Goal: Navigation & Orientation: Find specific page/section

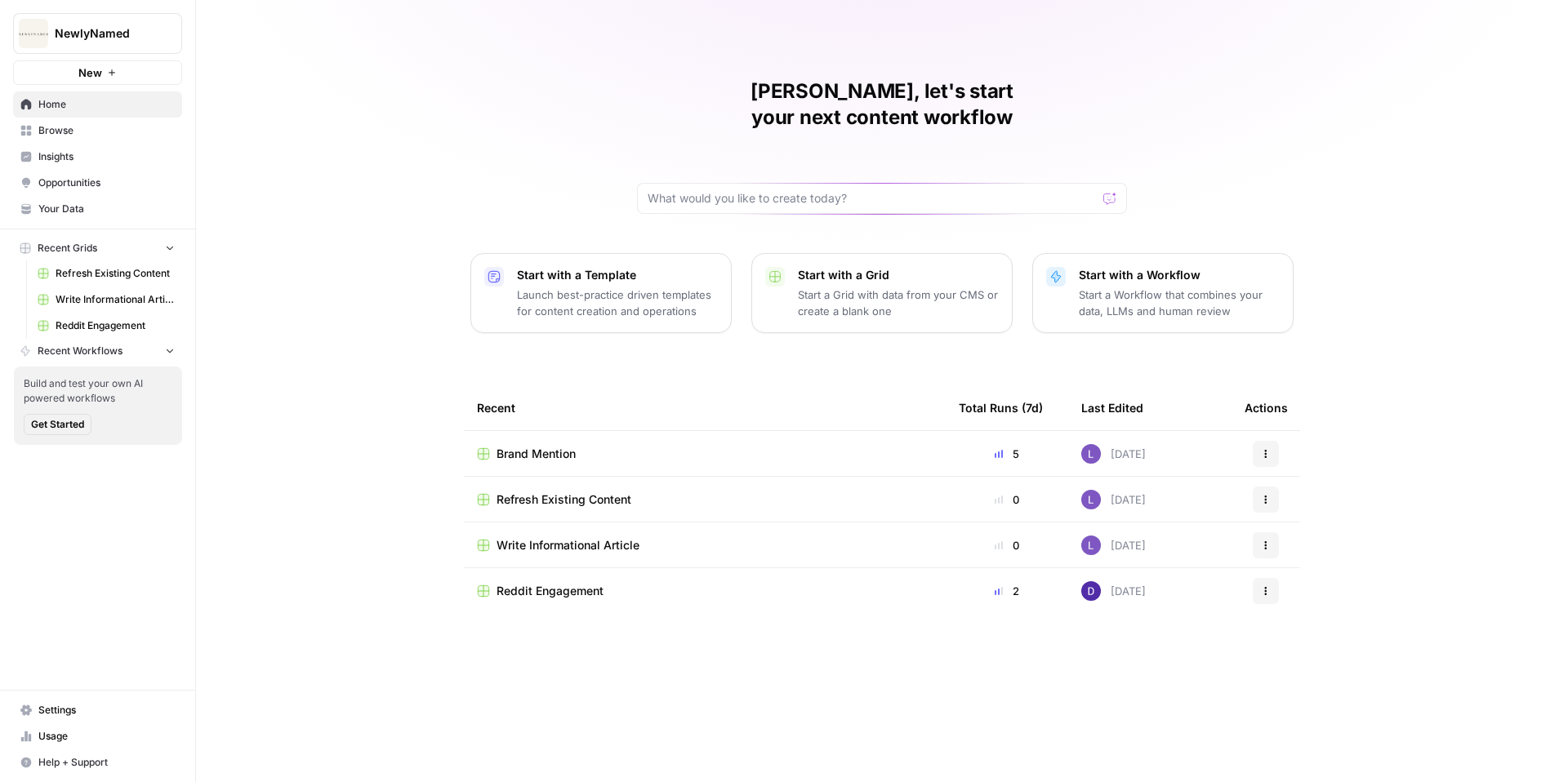
click at [53, 176] on span "Opportunities" at bounding box center [107, 183] width 136 height 15
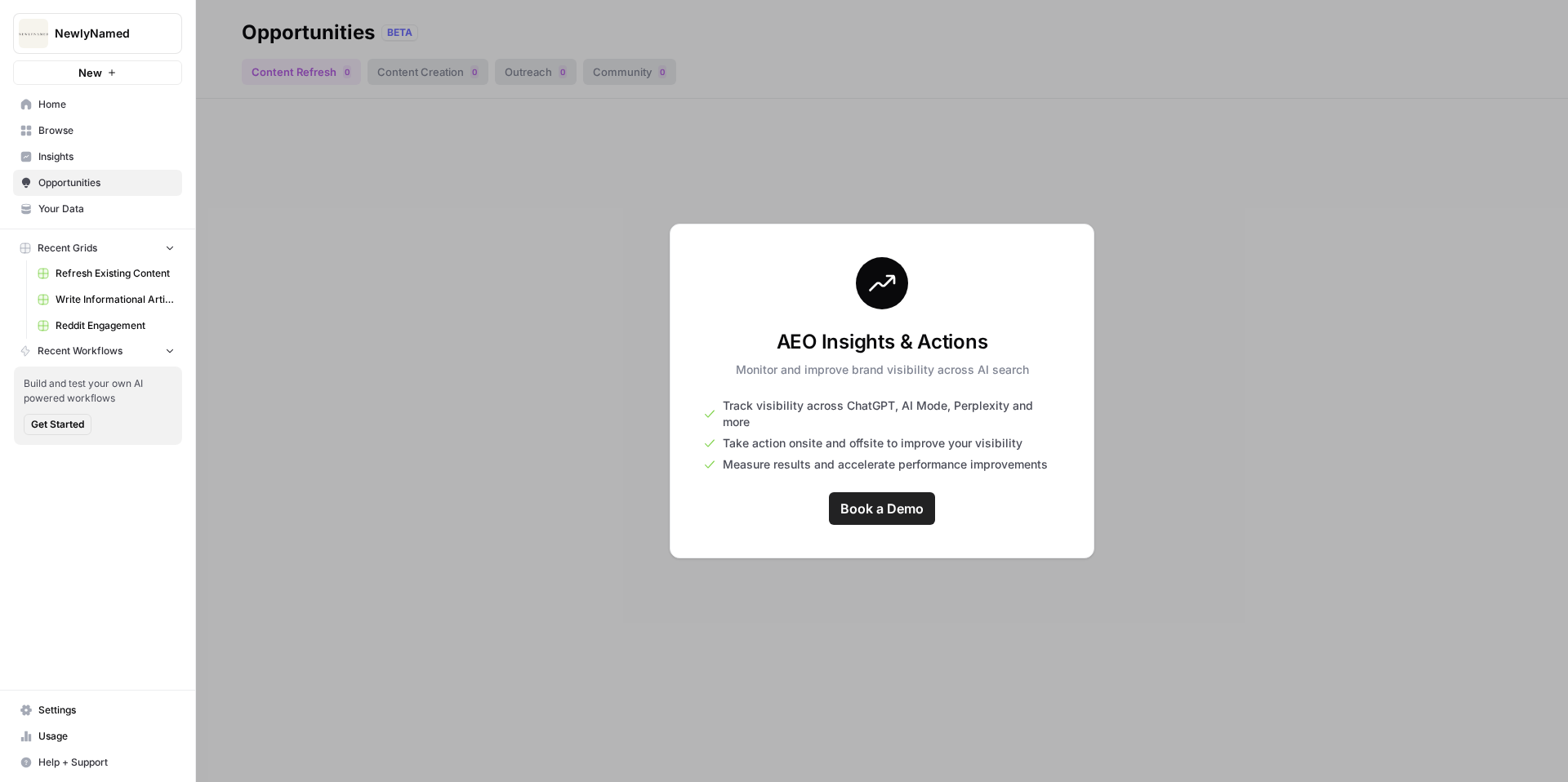
click at [106, 155] on span "Insights" at bounding box center [107, 156] width 136 height 15
click at [102, 180] on span "Opportunities" at bounding box center [107, 183] width 136 height 15
click at [101, 45] on button "NewlyNamed" at bounding box center [97, 33] width 169 height 41
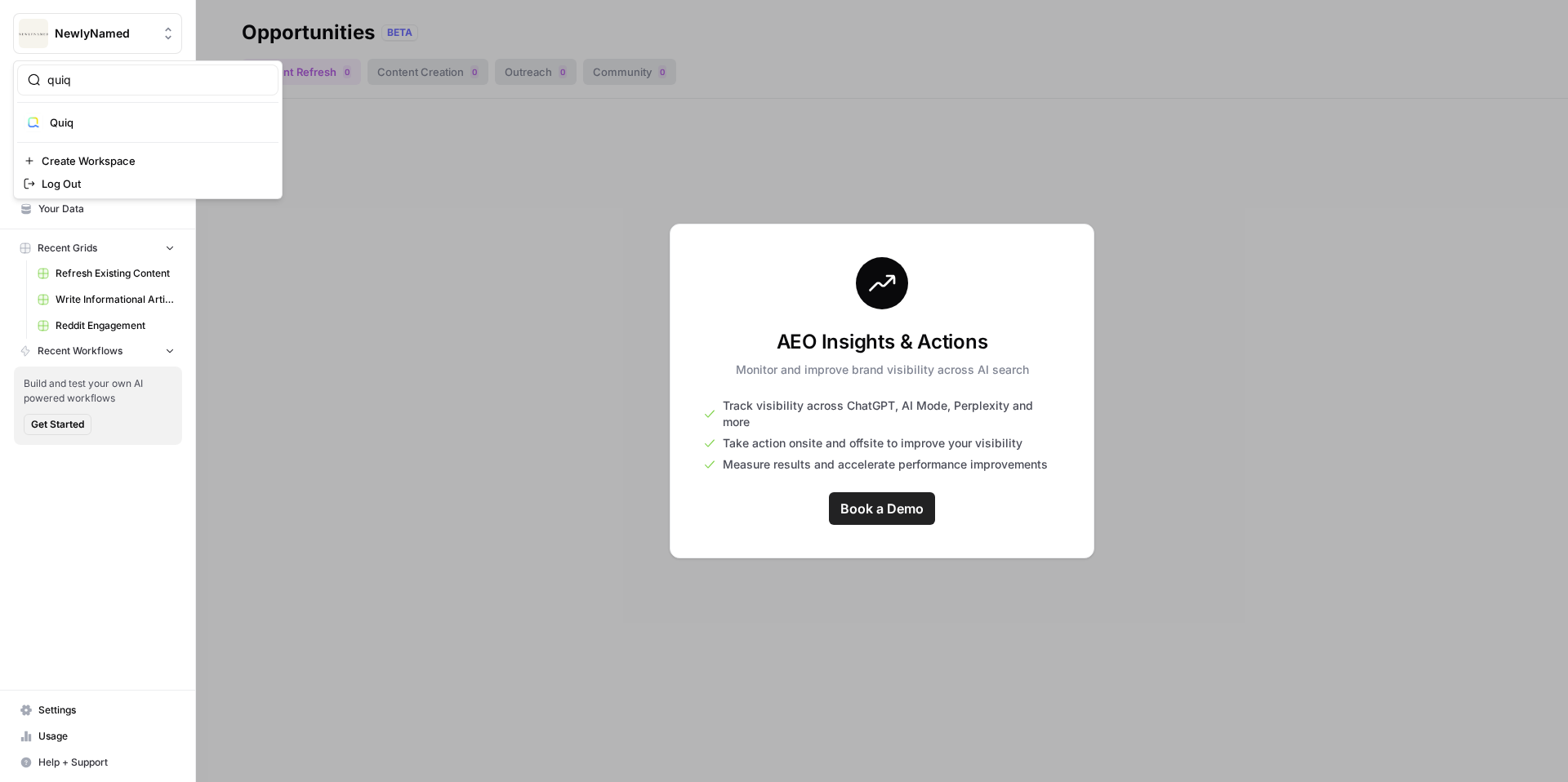
type input "quiq"
click at [82, 118] on span "Quiq" at bounding box center [157, 122] width 216 height 17
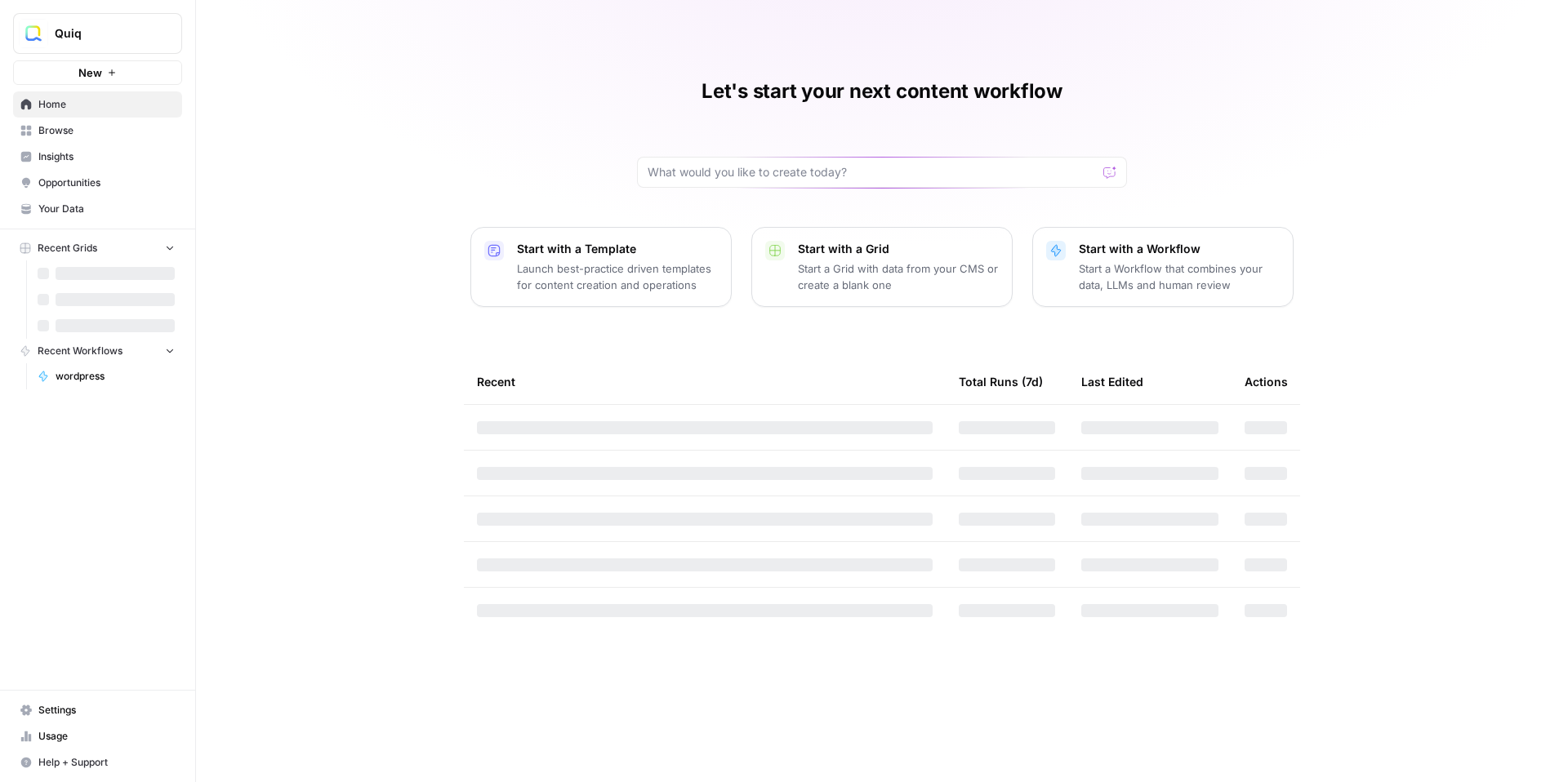
click at [80, 183] on span "Opportunities" at bounding box center [107, 183] width 136 height 15
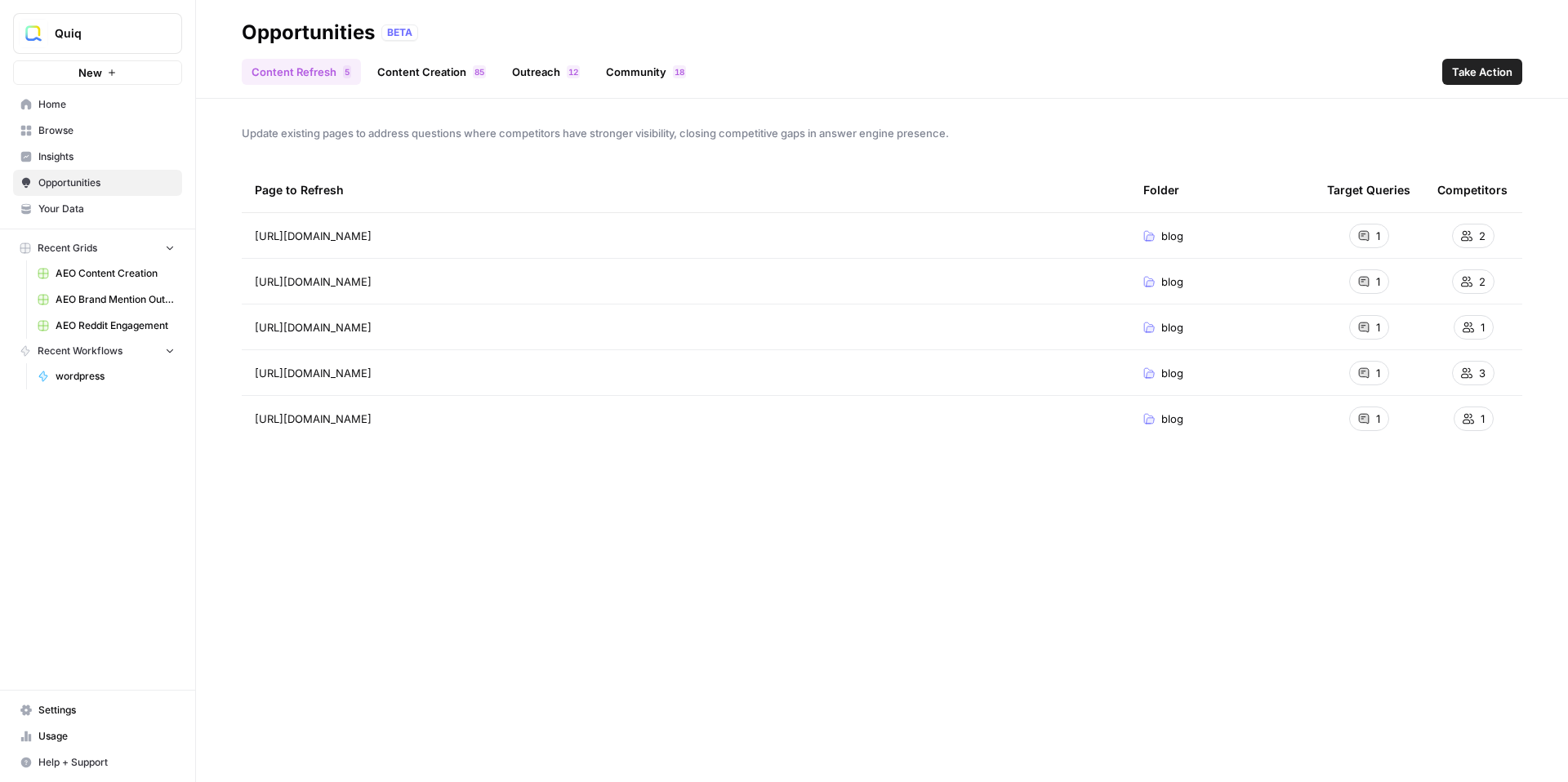
click at [443, 73] on link "Content Creation 5 8" at bounding box center [431, 72] width 128 height 26
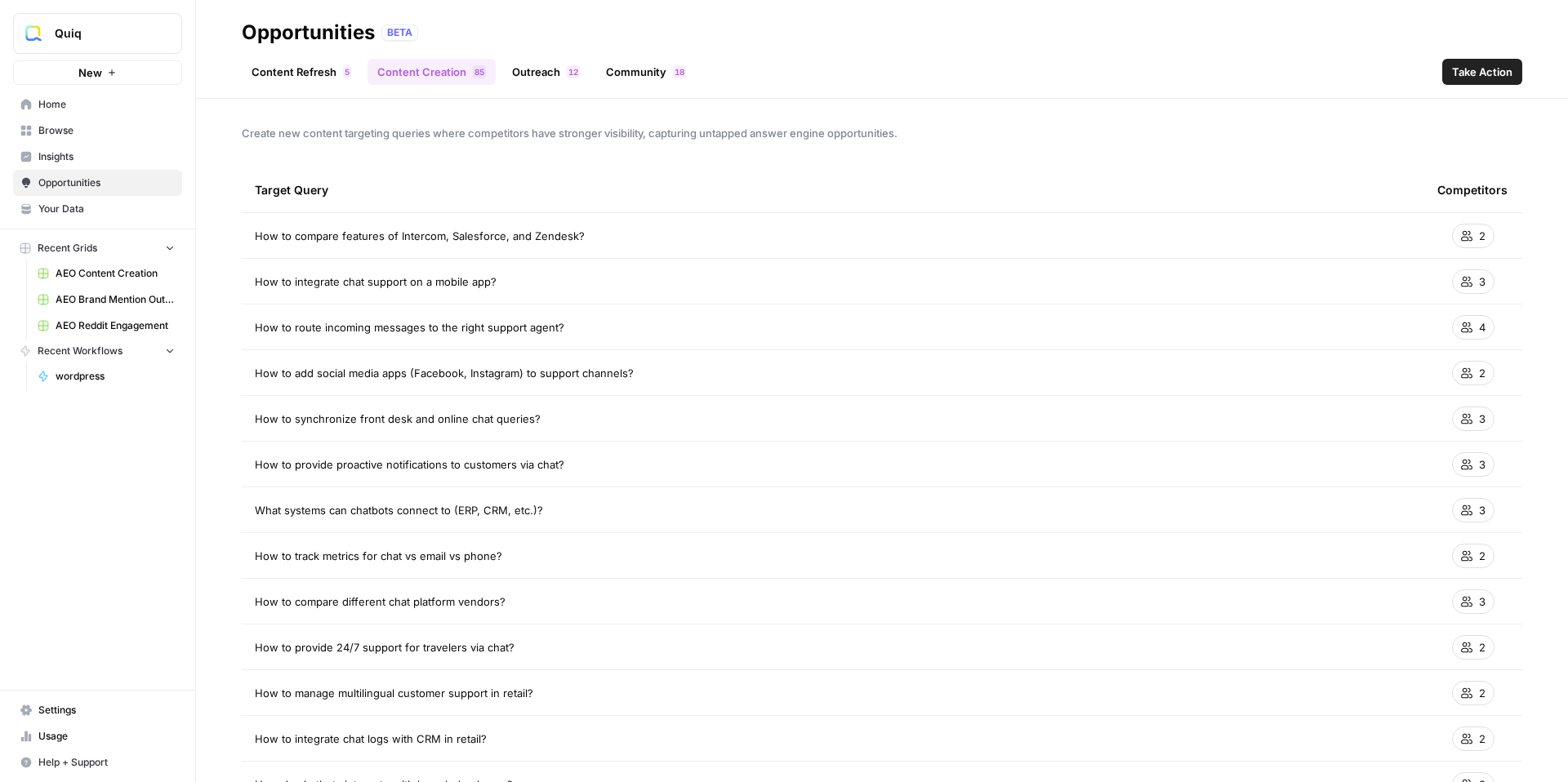
click at [302, 73] on link "Content Refresh 5" at bounding box center [302, 72] width 119 height 26
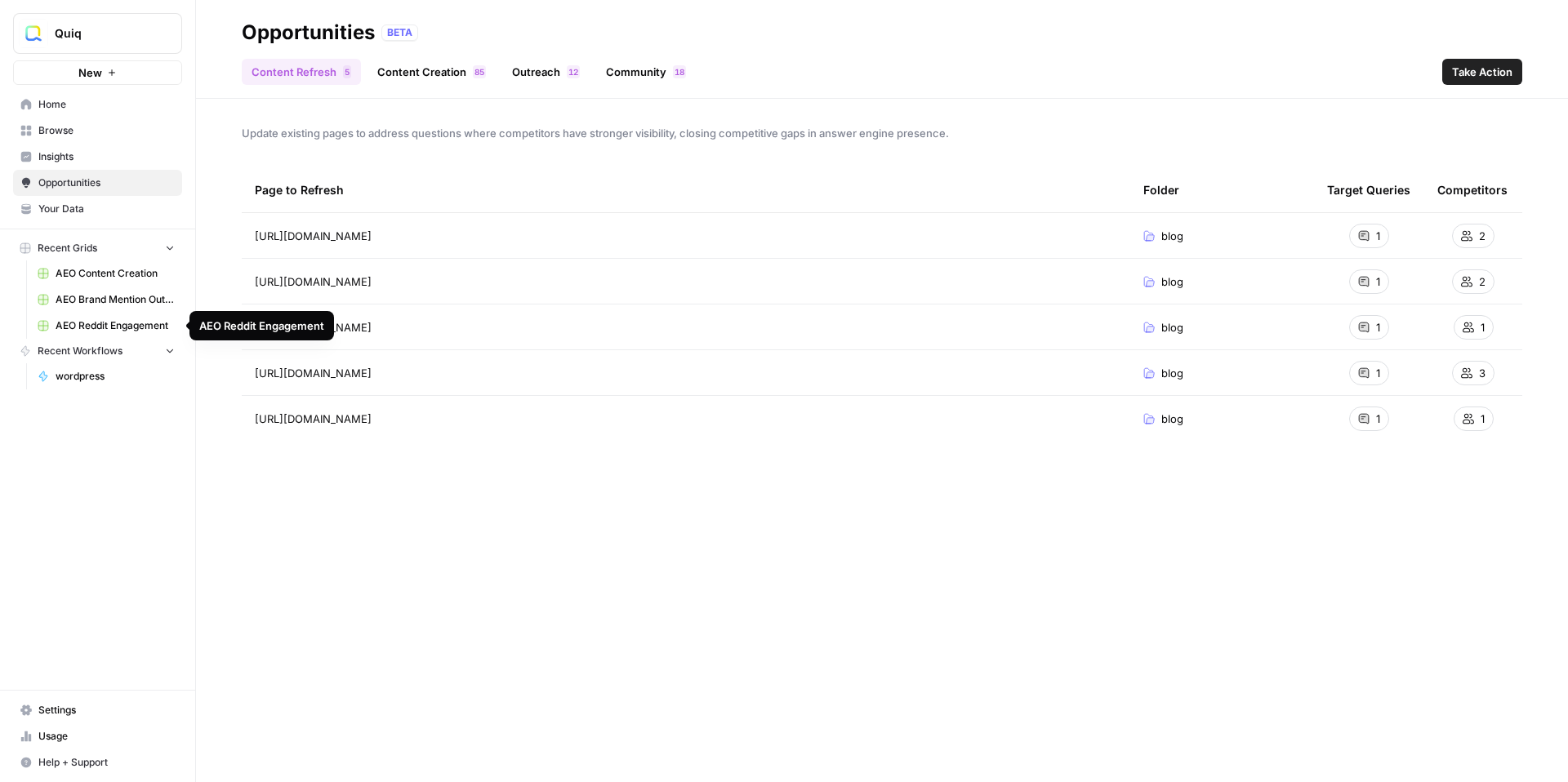
click at [109, 275] on span "AEO Content Creation" at bounding box center [115, 273] width 119 height 15
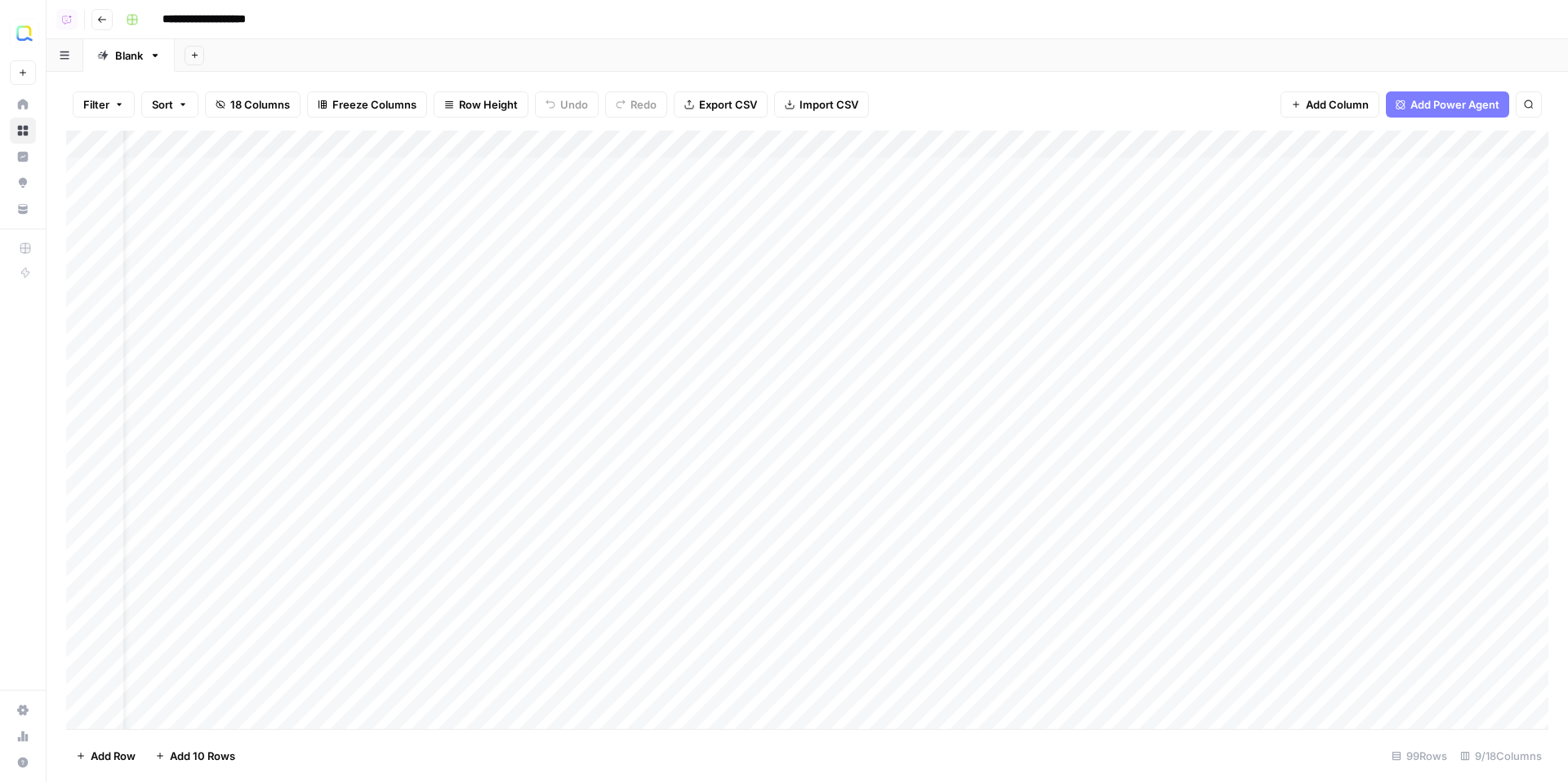
scroll to position [0, 50]
click at [1474, 110] on span "Add Power Agent" at bounding box center [1454, 104] width 89 height 17
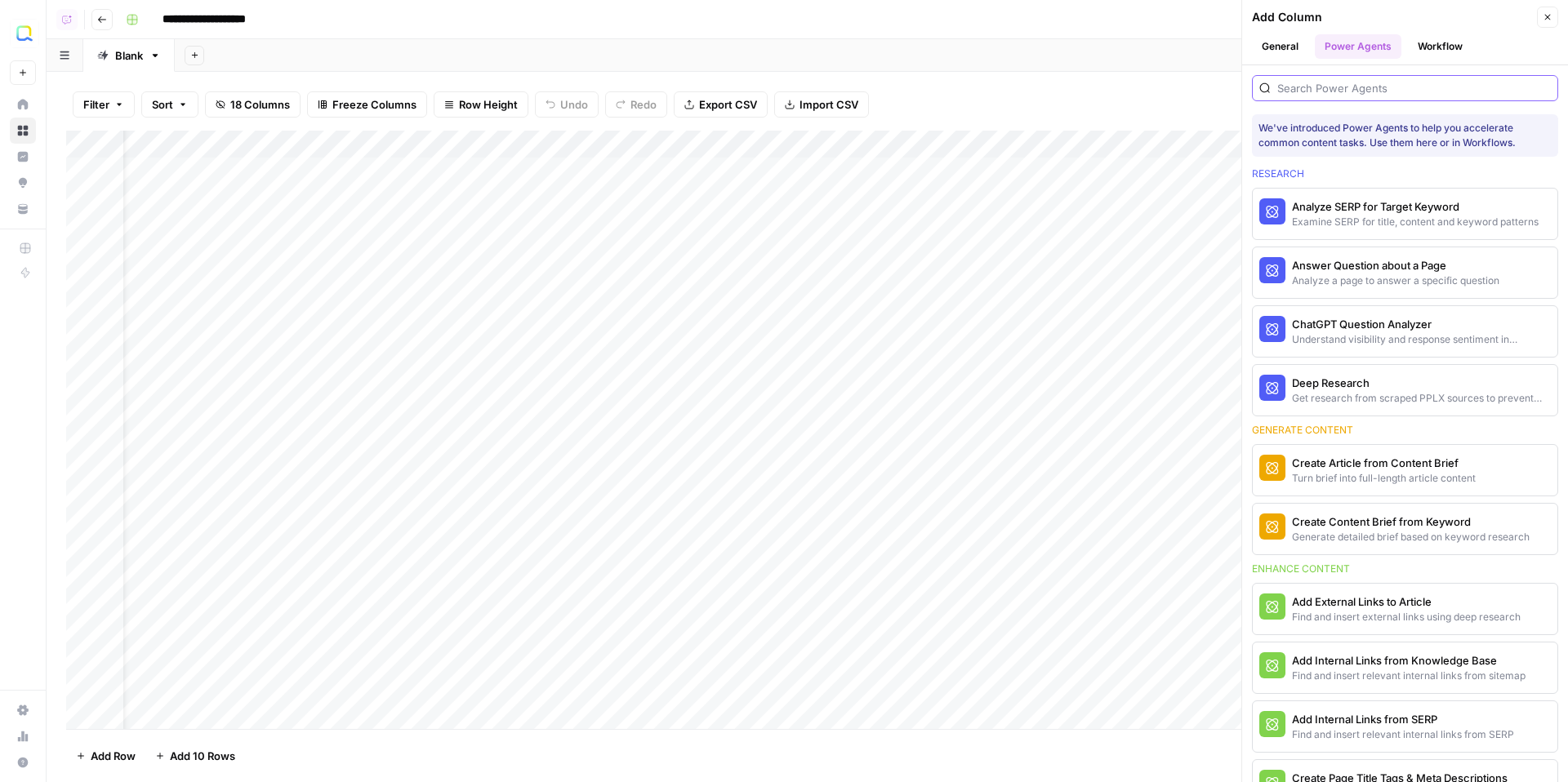
click at [1426, 93] on input "search" at bounding box center [1413, 88] width 274 height 17
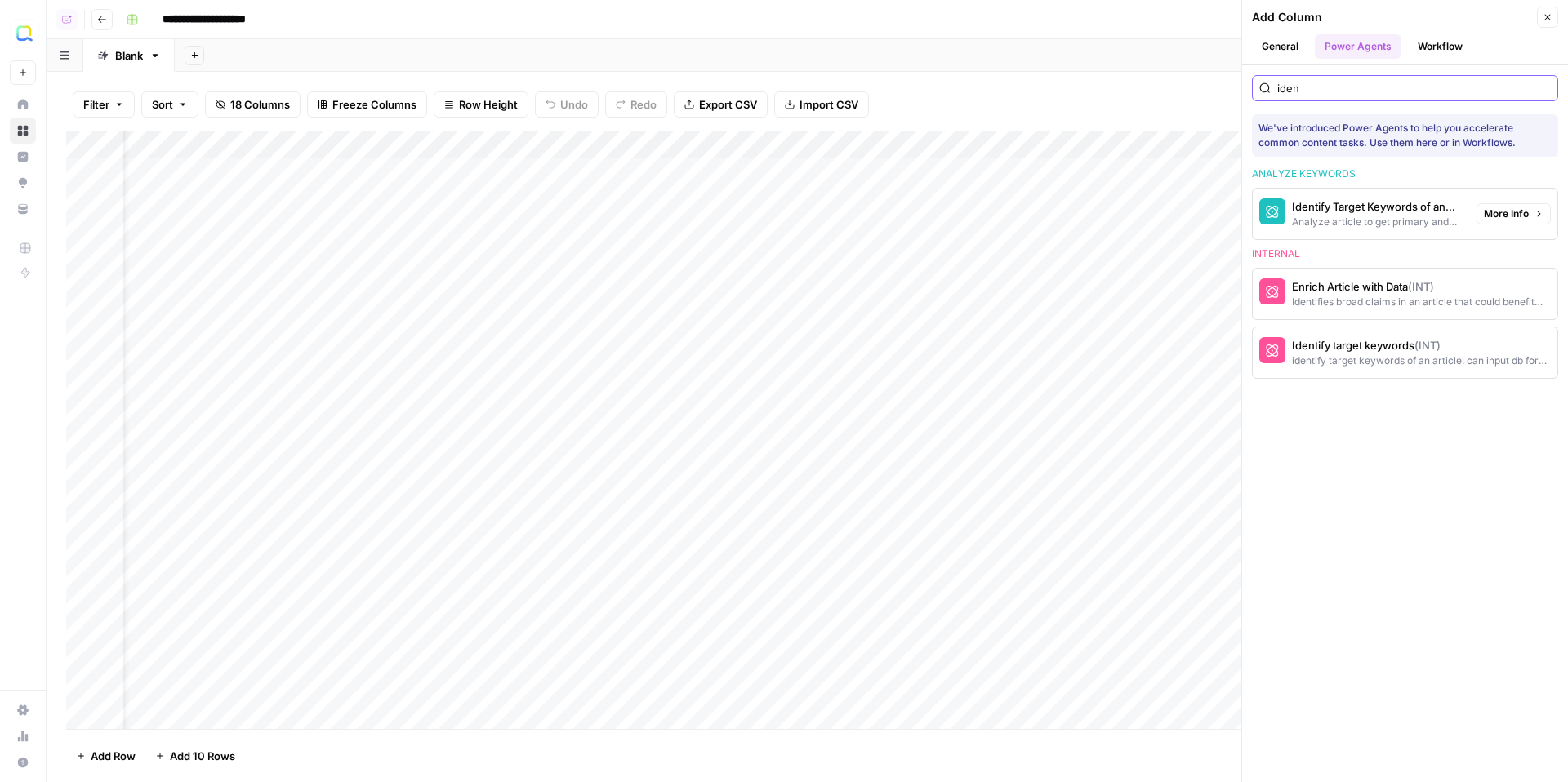
type input "iden"
click at [1504, 212] on span "More Info" at bounding box center [1505, 213] width 45 height 15
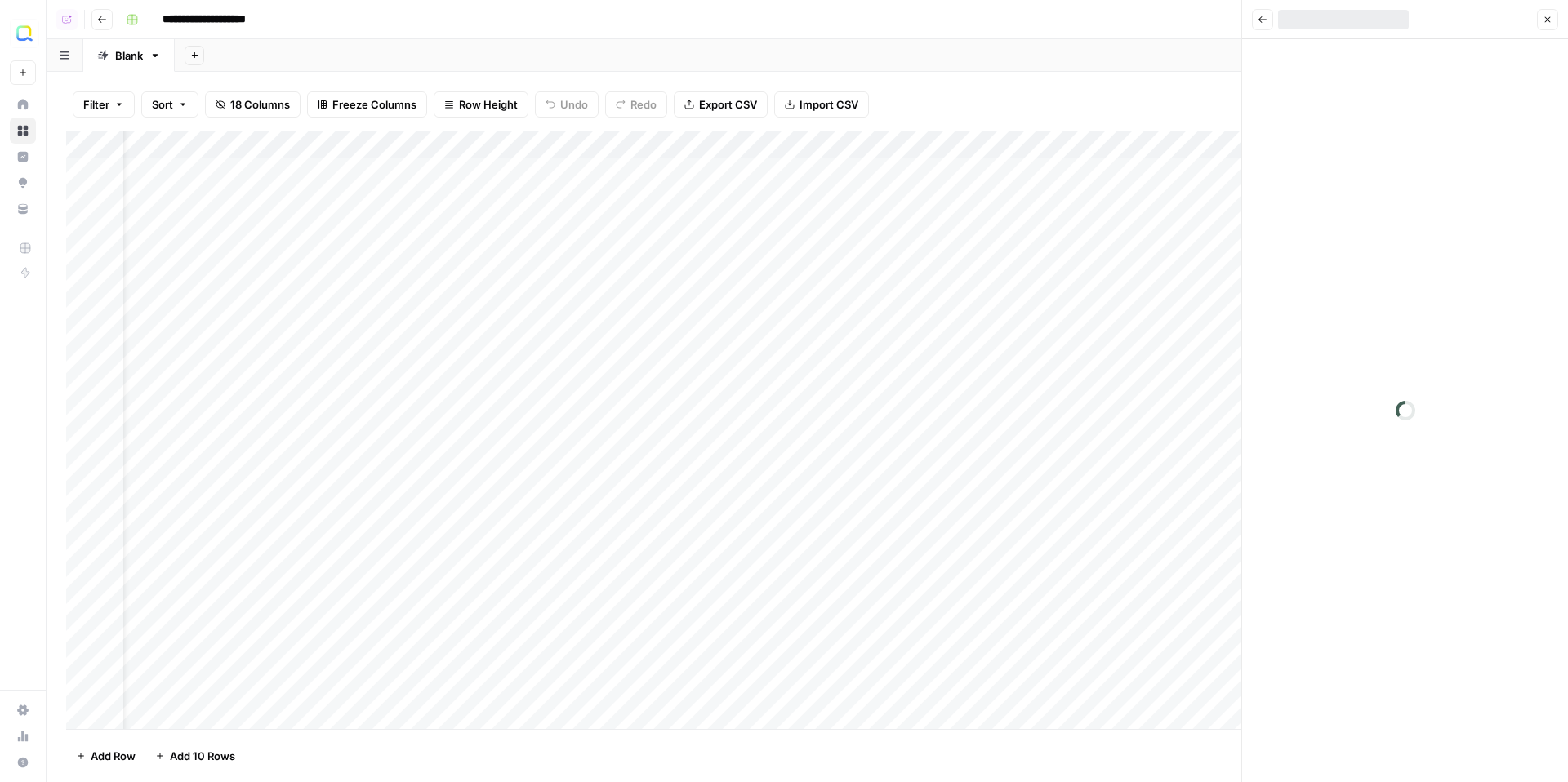
click at [1266, 15] on icon "button" at bounding box center [1262, 19] width 10 height 10
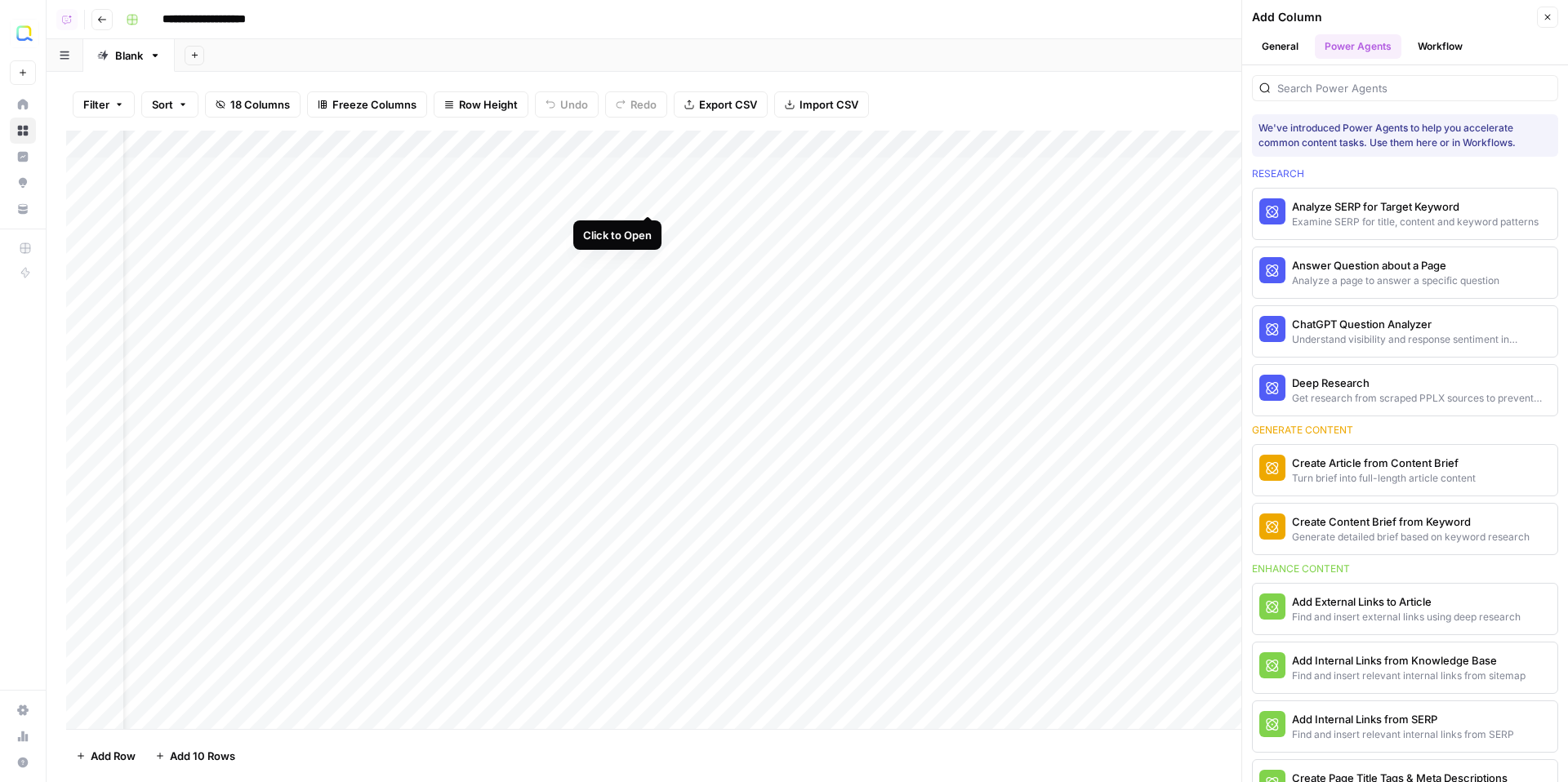
click at [649, 197] on div "Add Column" at bounding box center [808, 429] width 1482 height 599
click at [1544, 20] on icon "button" at bounding box center [1547, 17] width 10 height 10
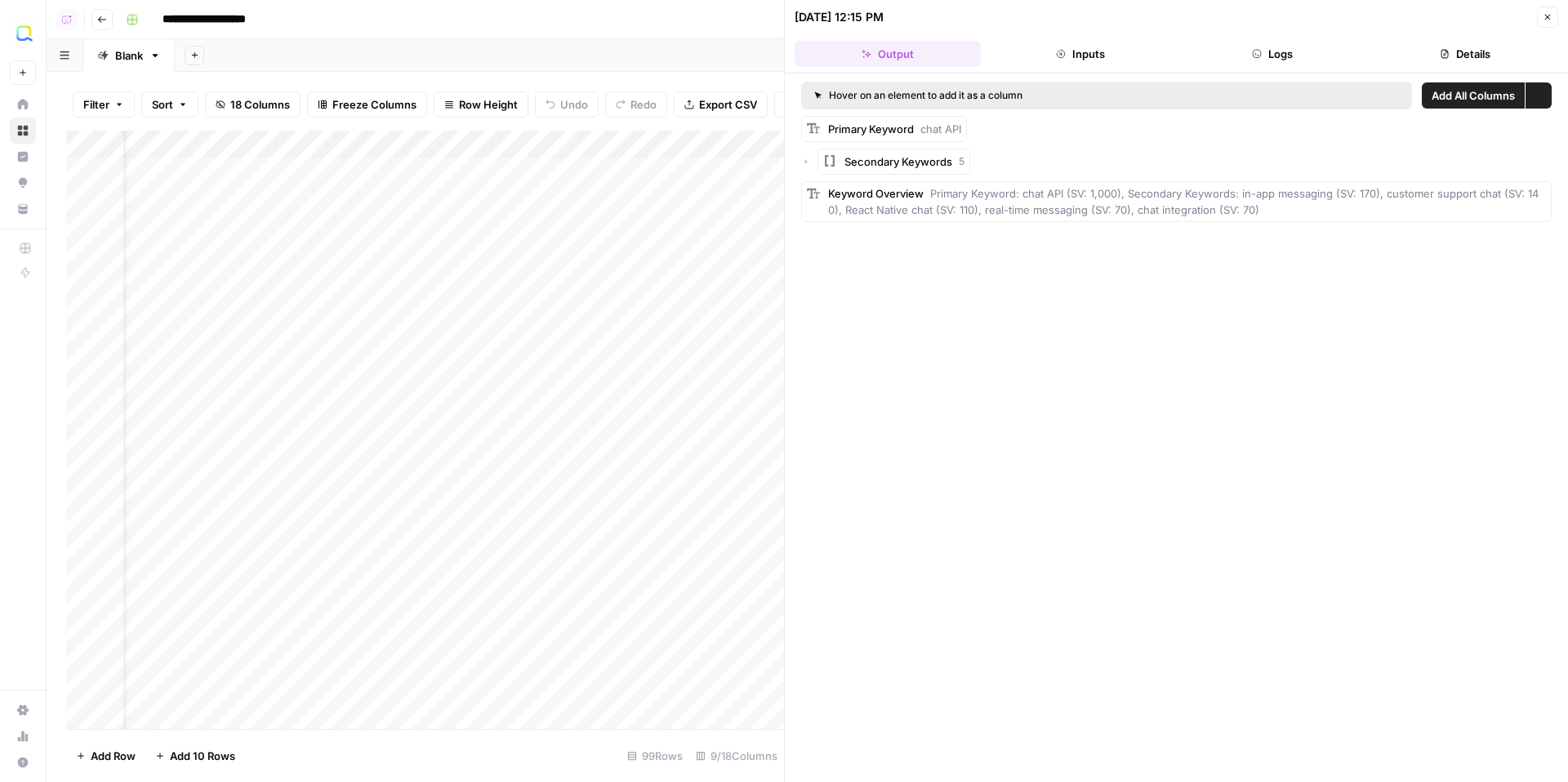
click at [1454, 66] on button "Details" at bounding box center [1464, 54] width 186 height 26
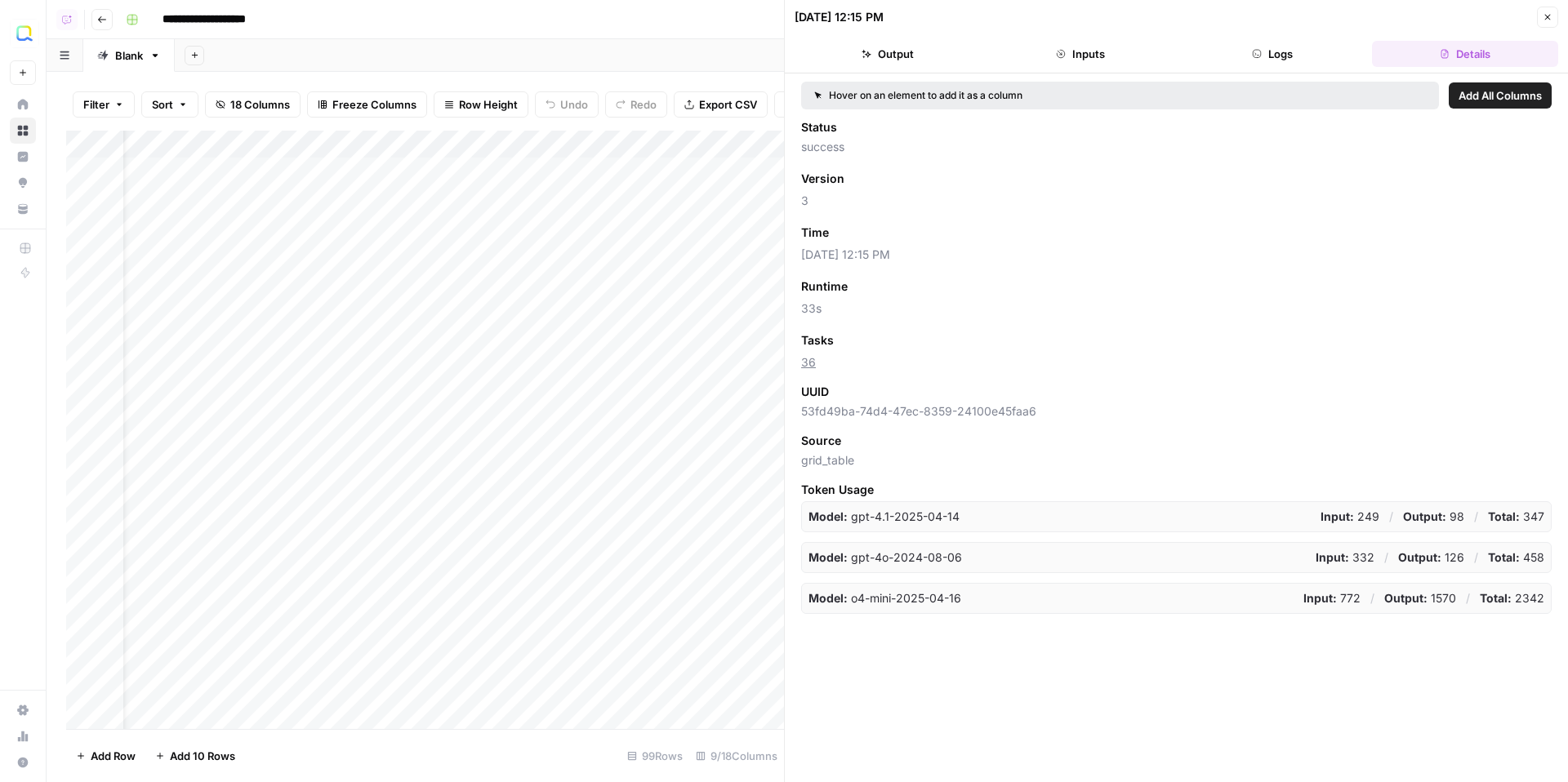
click at [1461, 55] on button "Details" at bounding box center [1464, 54] width 186 height 26
click at [649, 225] on div "Add Column" at bounding box center [425, 429] width 718 height 599
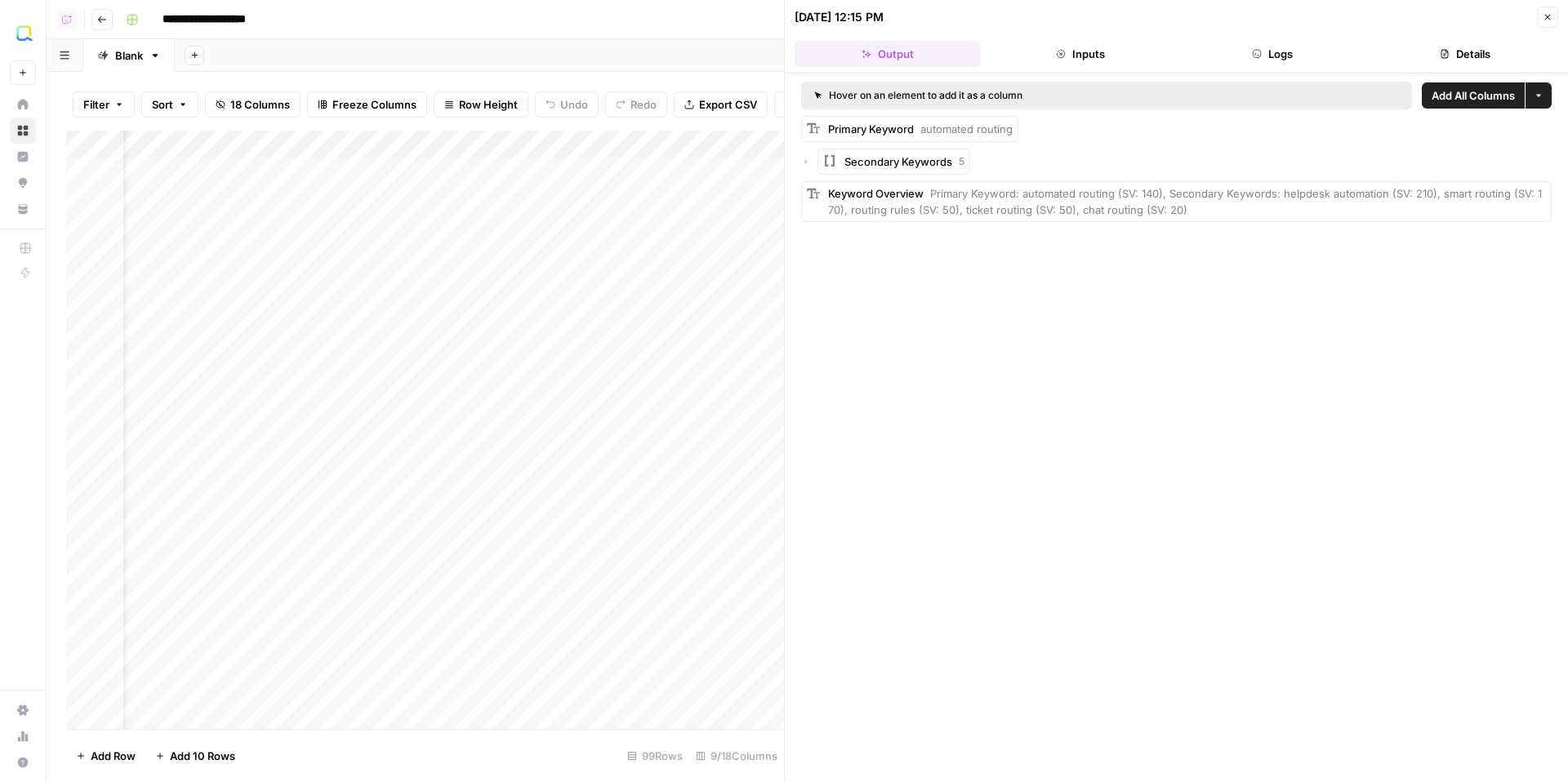
click at [1456, 56] on button "Details" at bounding box center [1464, 54] width 186 height 26
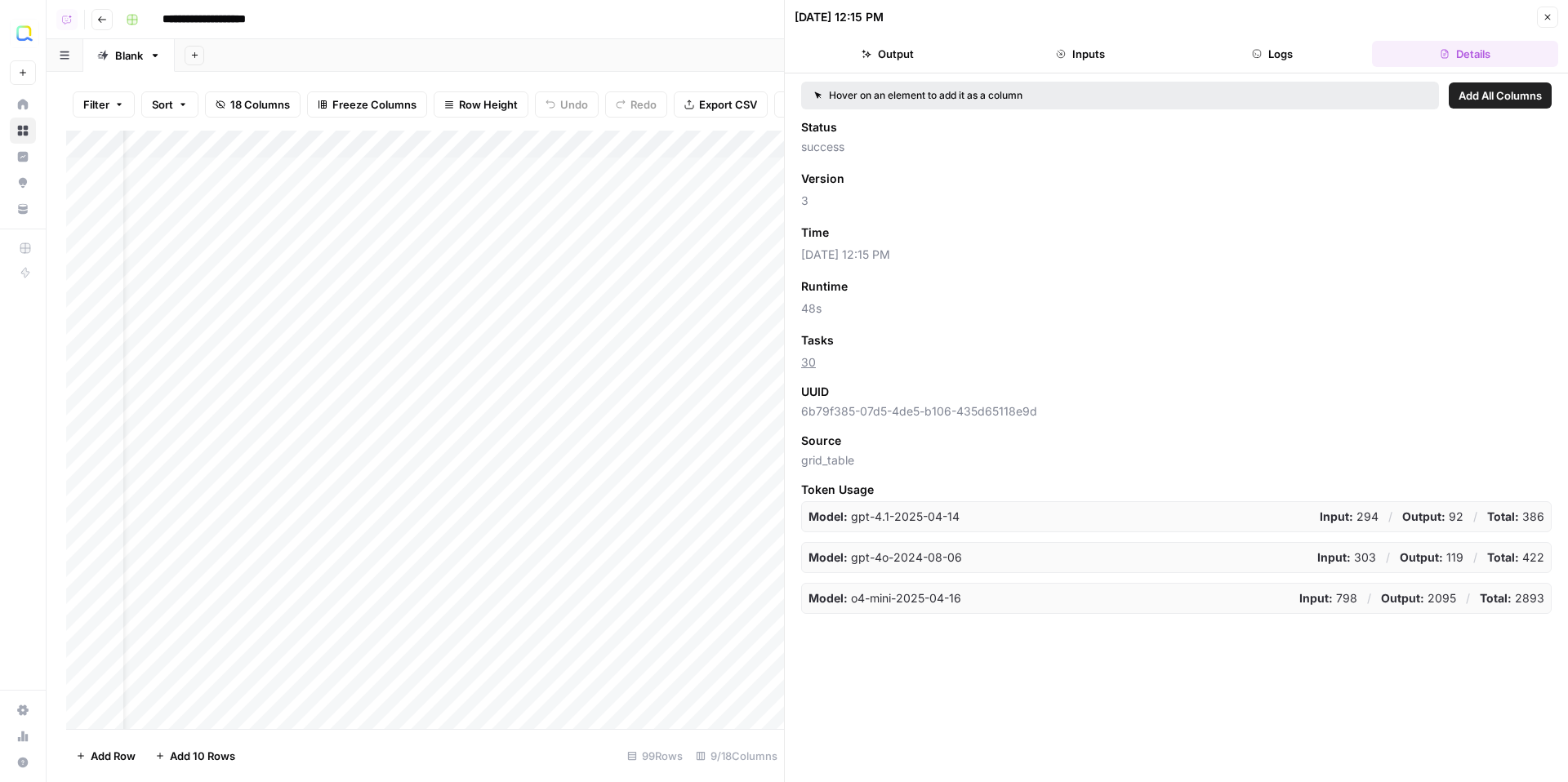
click at [1548, 12] on icon "button" at bounding box center [1547, 17] width 10 height 10
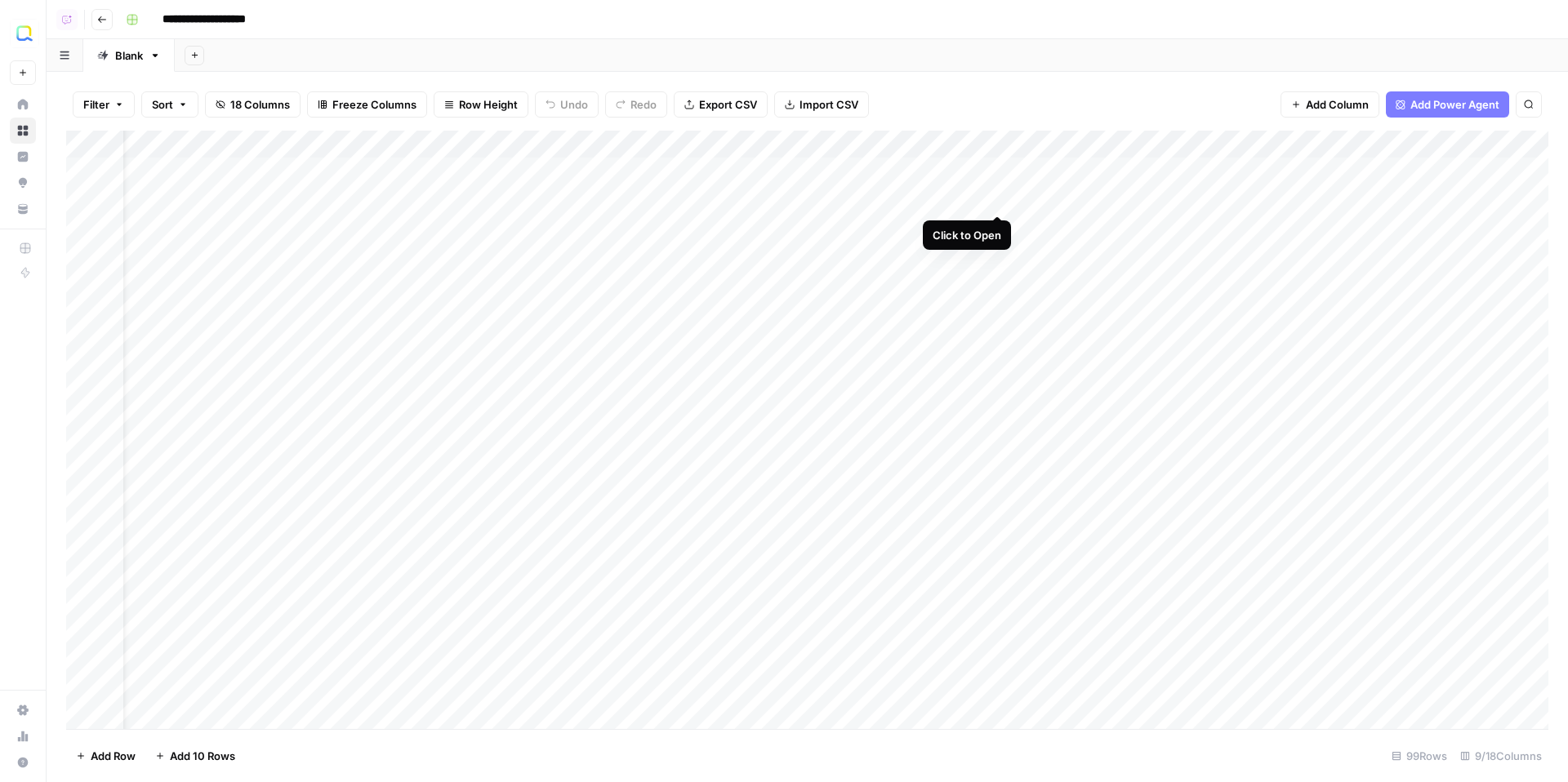
click at [1000, 204] on div "Add Column" at bounding box center [808, 429] width 1482 height 599
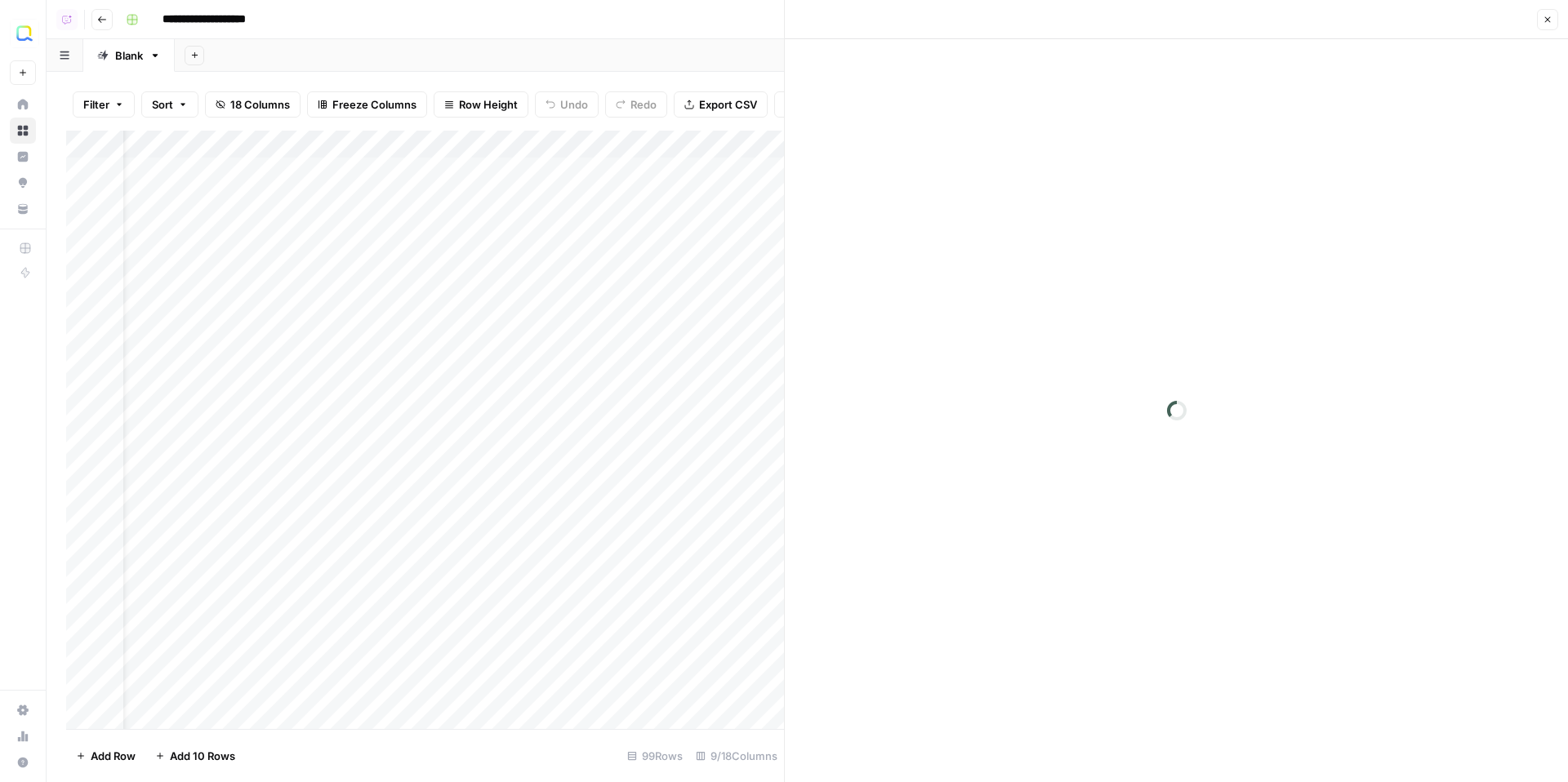
click at [1497, 57] on div at bounding box center [1176, 411] width 783 height 743
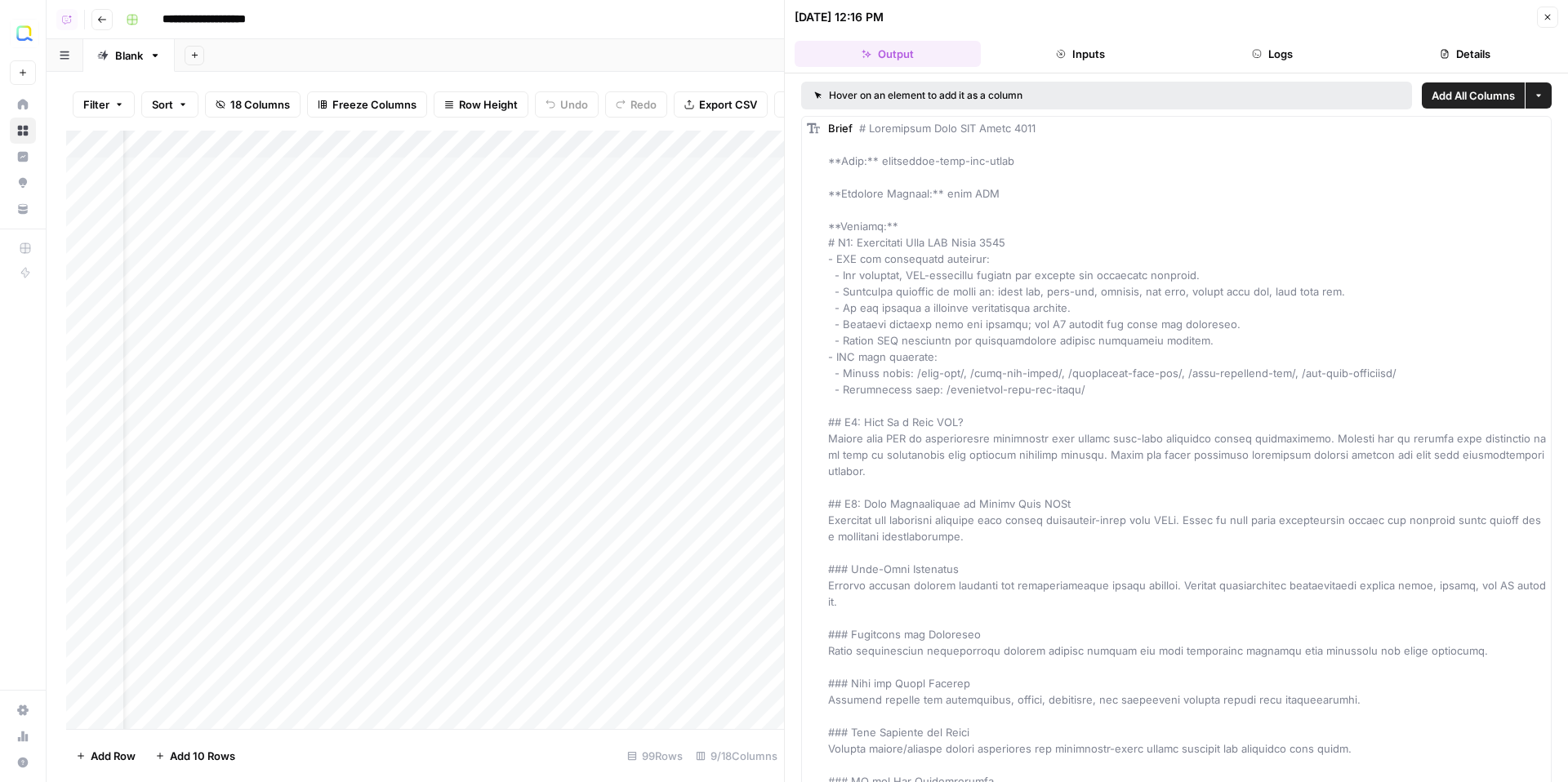
click at [1447, 31] on header "09/11/25 at 12:16 PM Close Output Inputs Logs Details" at bounding box center [1176, 37] width 783 height 73
click at [1460, 55] on button "Details" at bounding box center [1464, 54] width 186 height 26
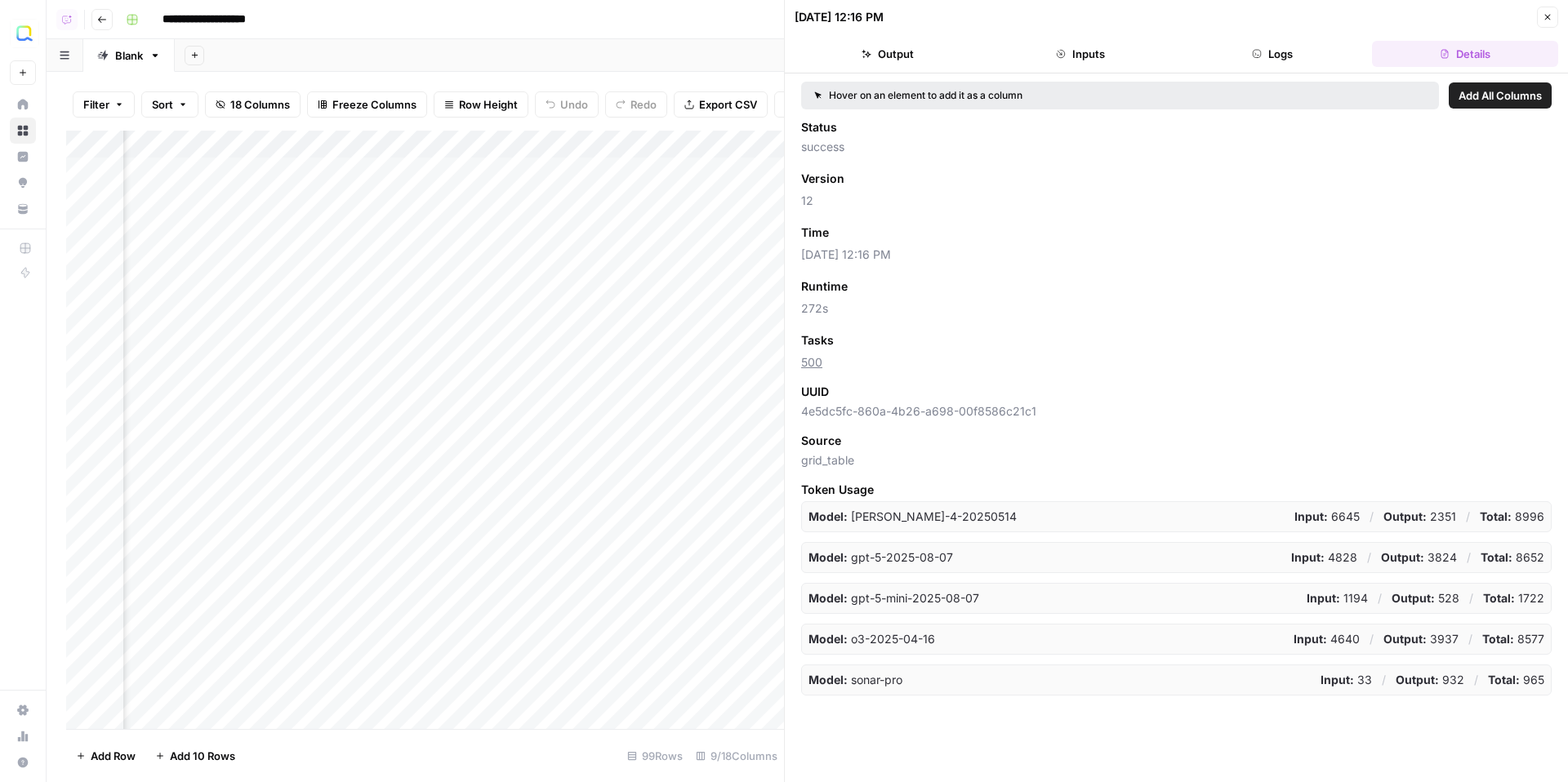
scroll to position [0, 737]
click at [655, 198] on div "Add Column" at bounding box center [425, 429] width 718 height 599
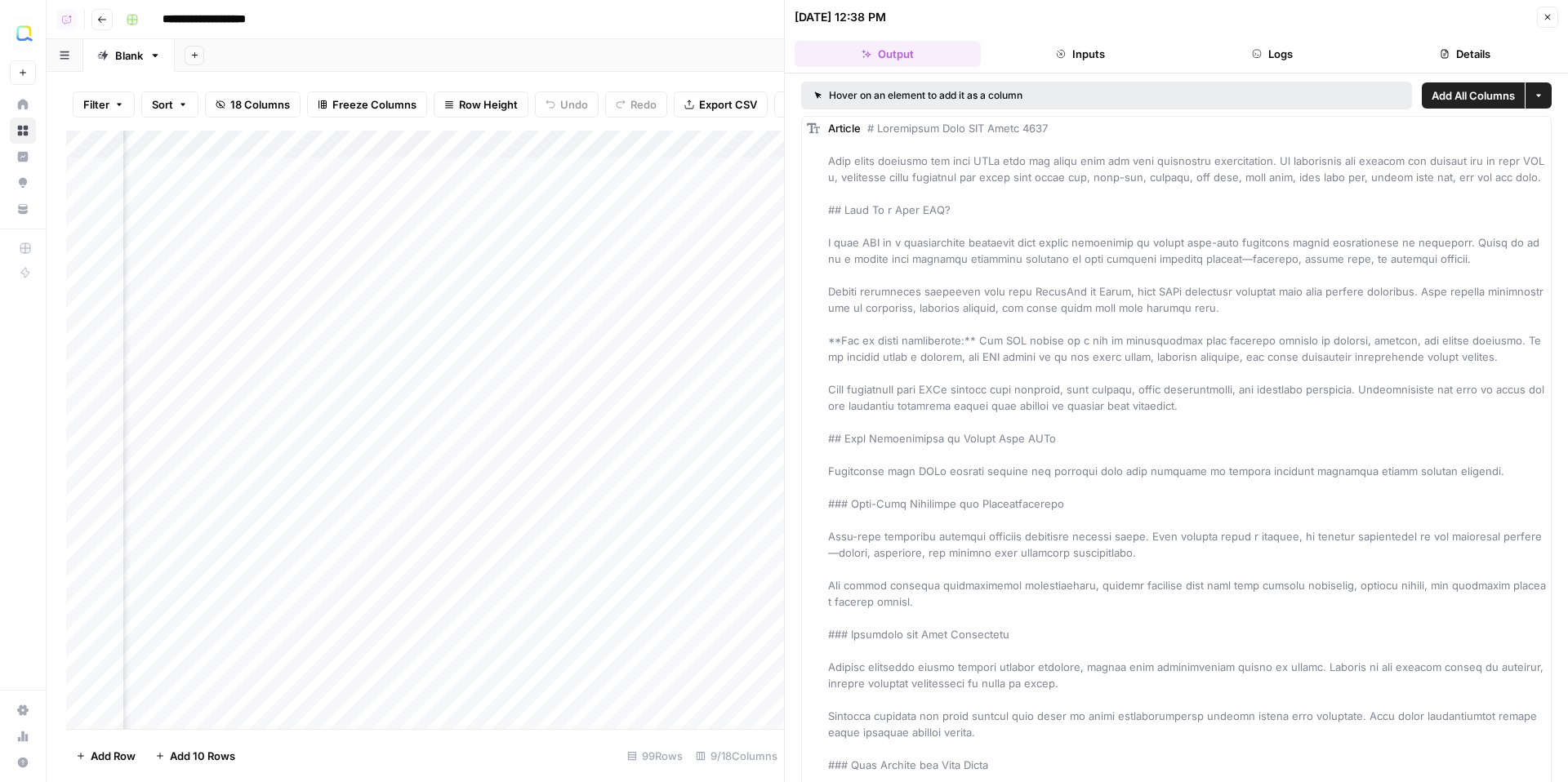
click at [1482, 67] on header "09/11/25 at 12:38 PM Close Output Inputs Logs Details" at bounding box center [1176, 37] width 783 height 73
click at [1485, 56] on button "Details" at bounding box center [1464, 54] width 186 height 26
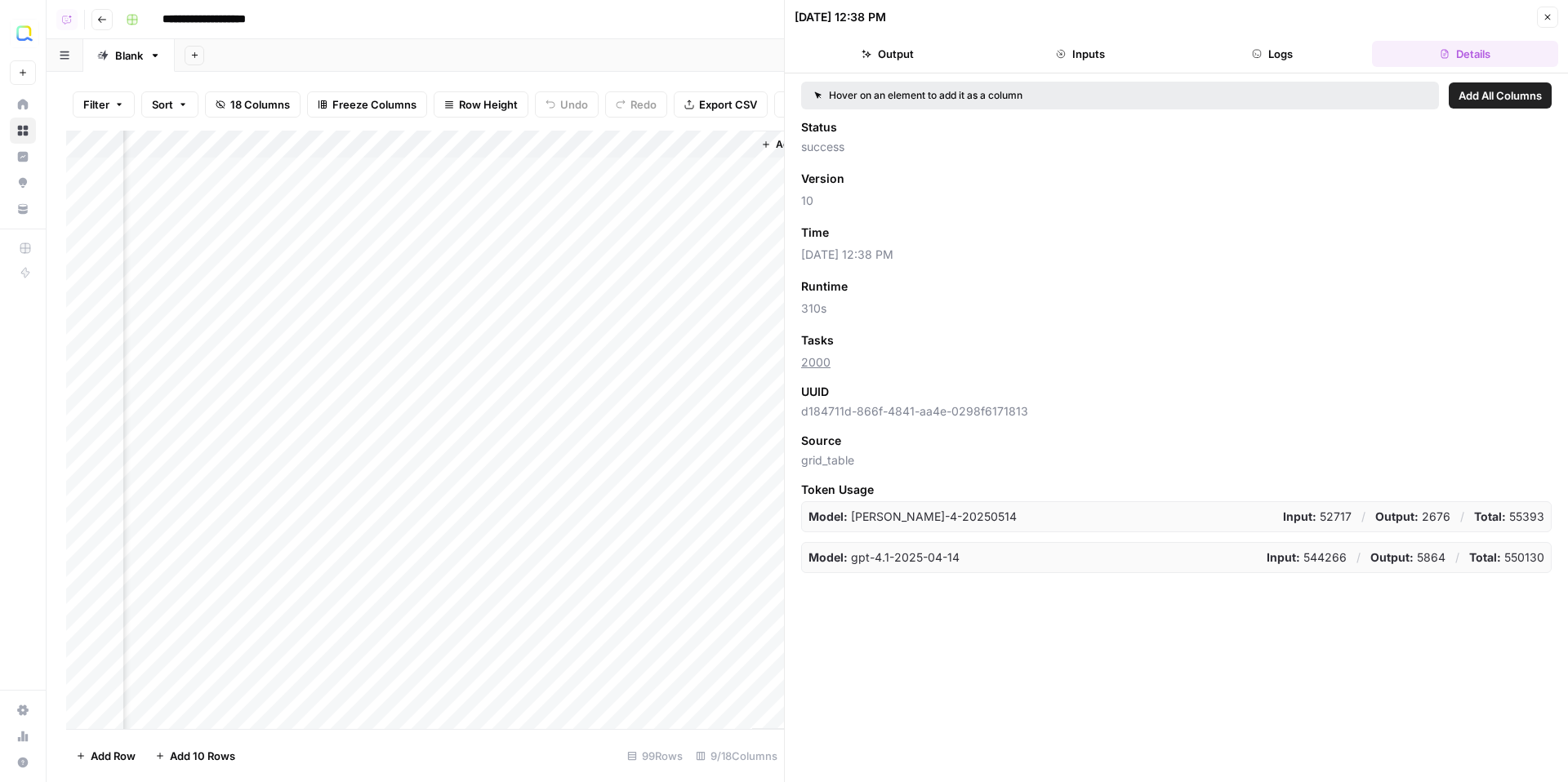
scroll to position [0, 1196]
click at [509, 199] on div "Add Column" at bounding box center [425, 429] width 718 height 599
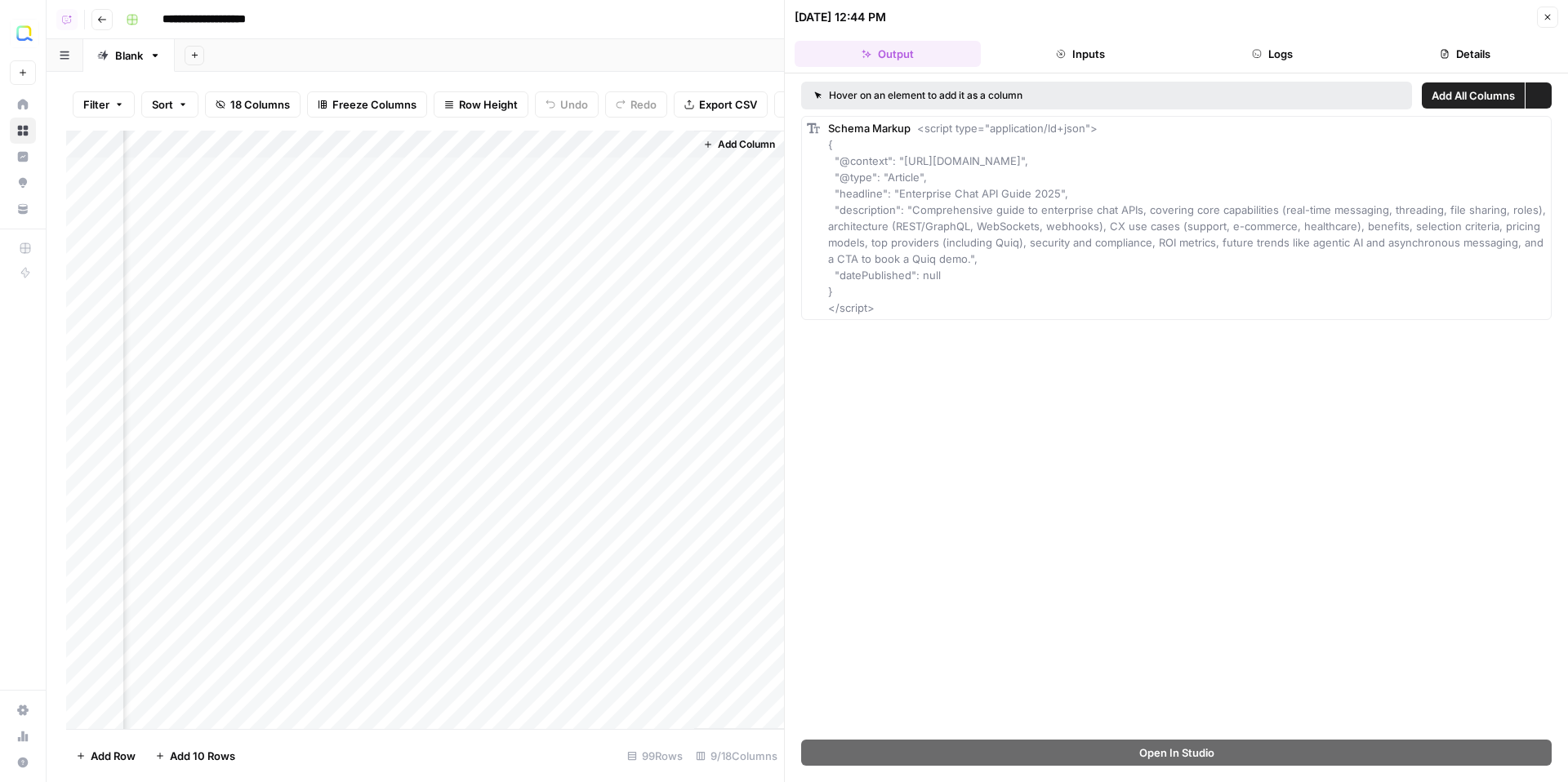
click at [1450, 57] on button "Details" at bounding box center [1464, 54] width 186 height 26
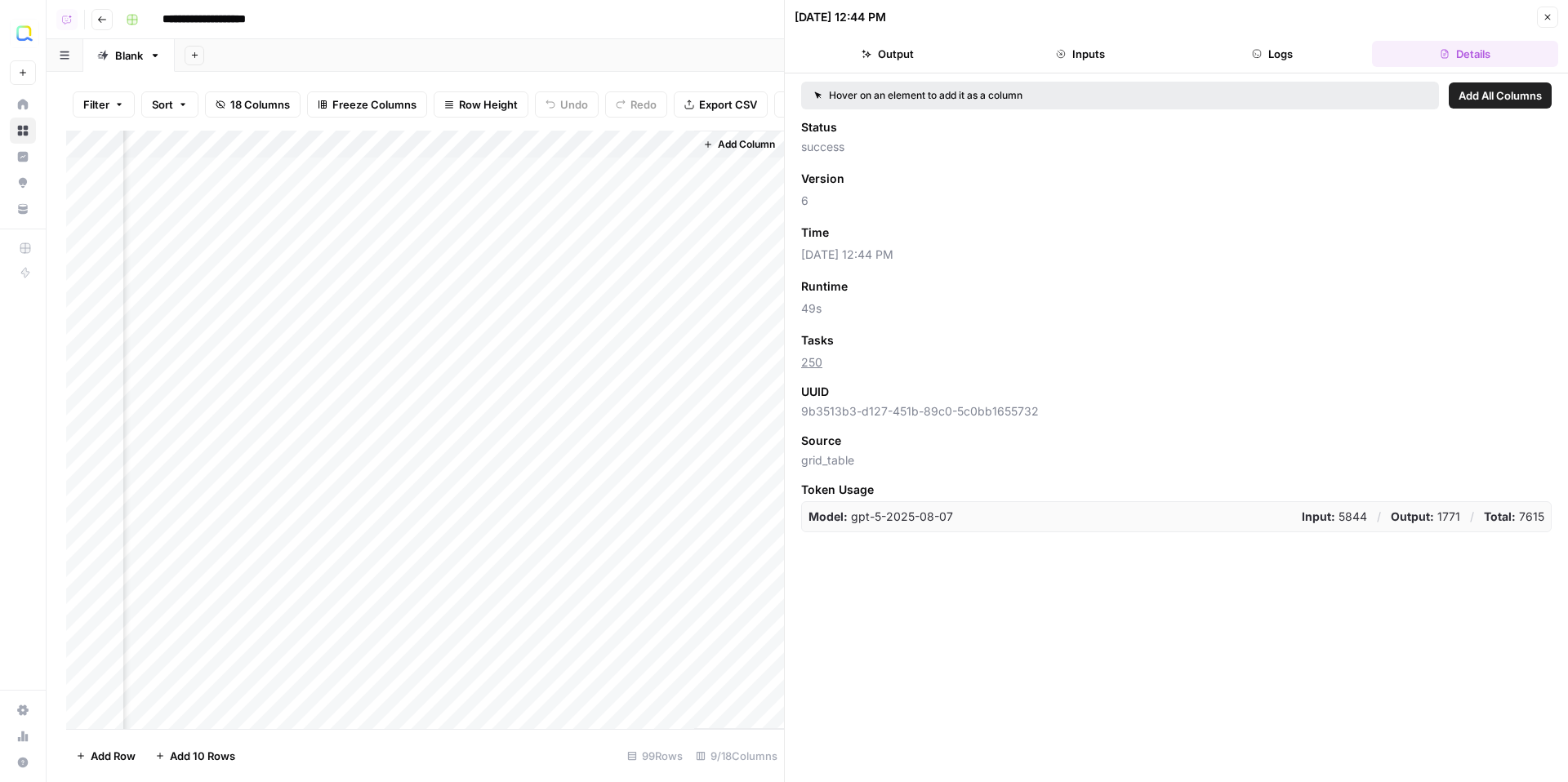
click at [106, 18] on span "Go back" at bounding box center [106, 18] width 1 height 1
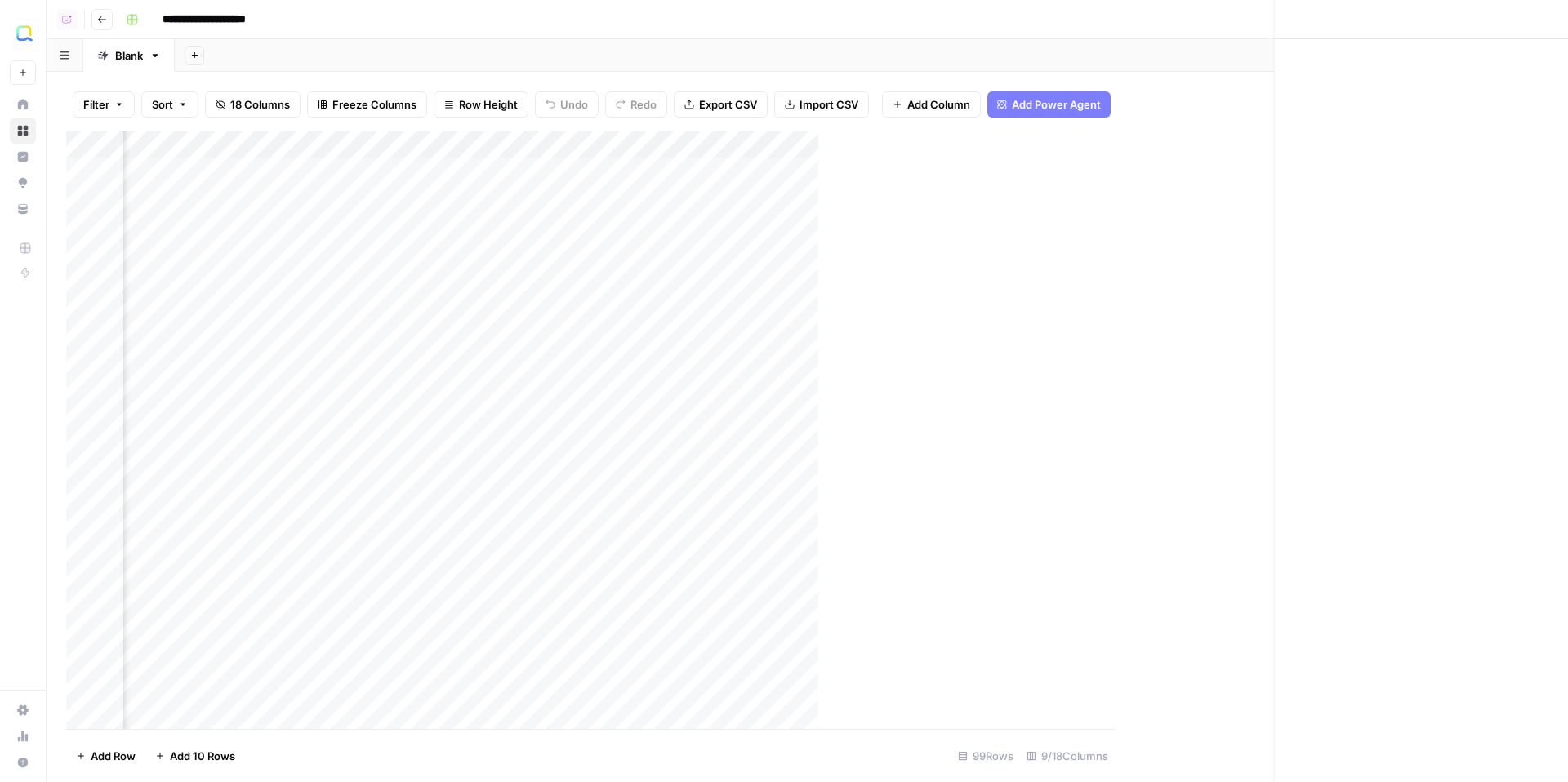
scroll to position [0, 412]
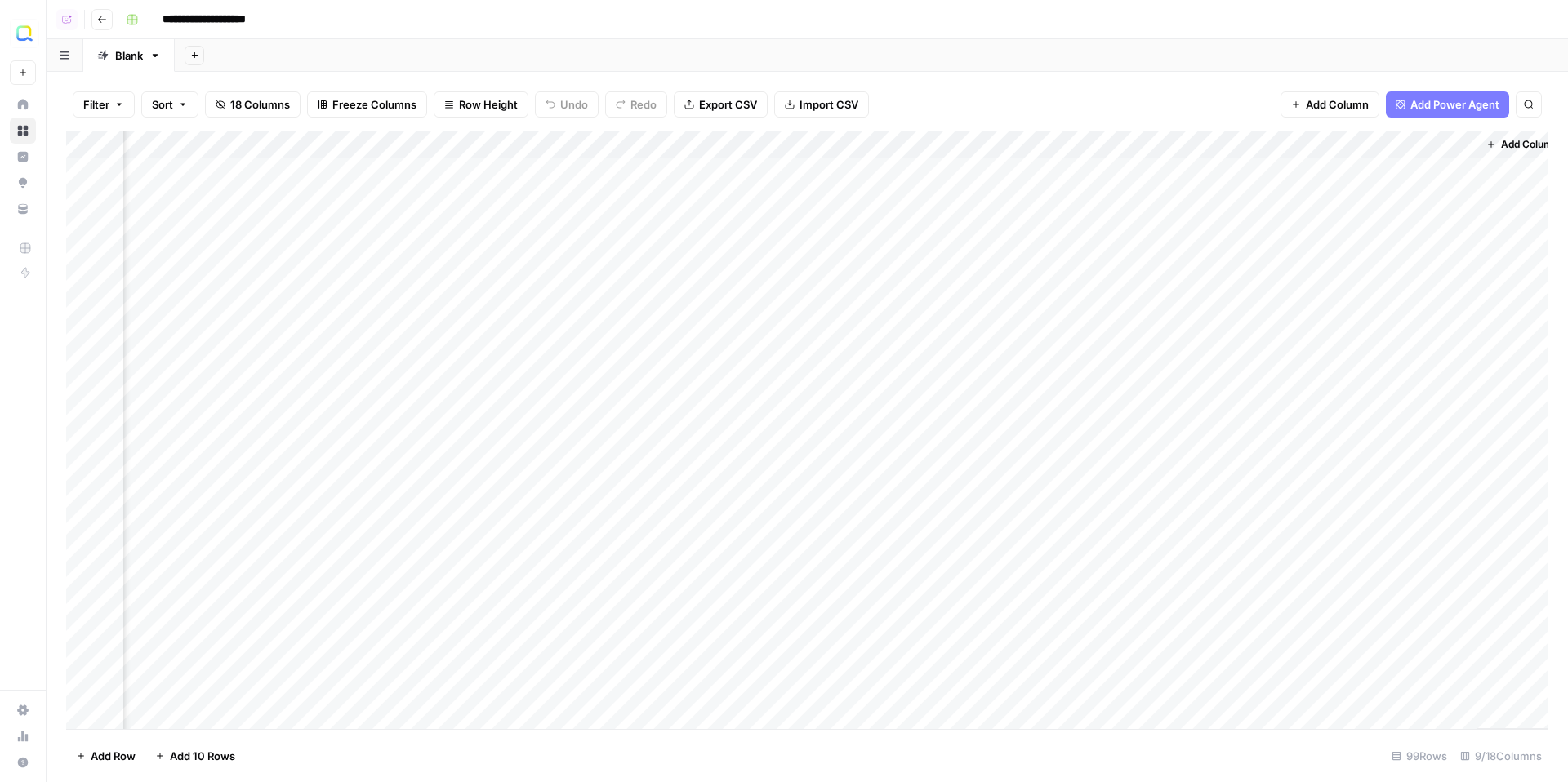
click at [90, 20] on header "**********" at bounding box center [807, 19] width 1521 height 39
click at [101, 21] on icon "button" at bounding box center [101, 19] width 10 height 10
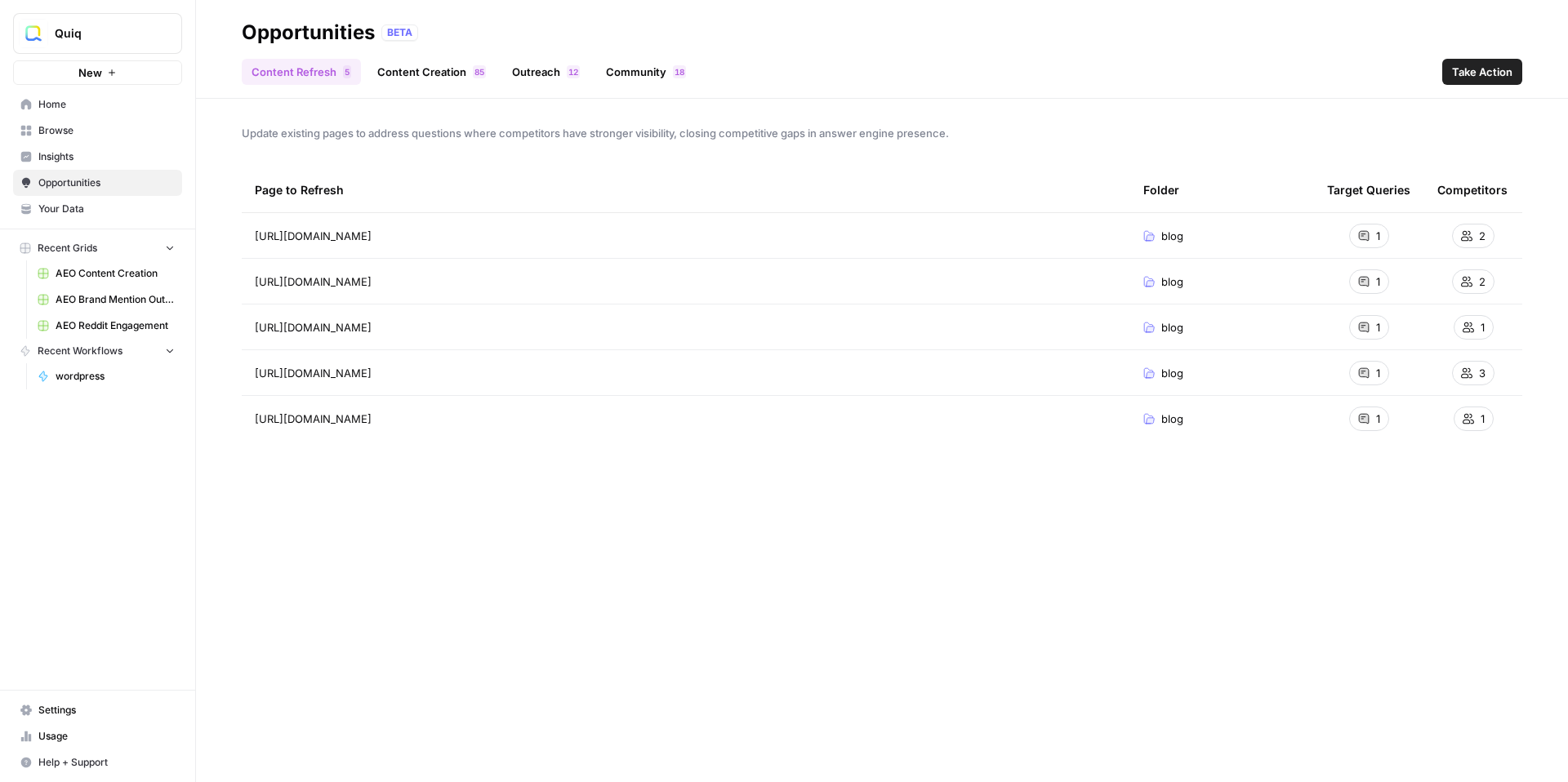
click at [51, 127] on span "Browse" at bounding box center [107, 130] width 136 height 15
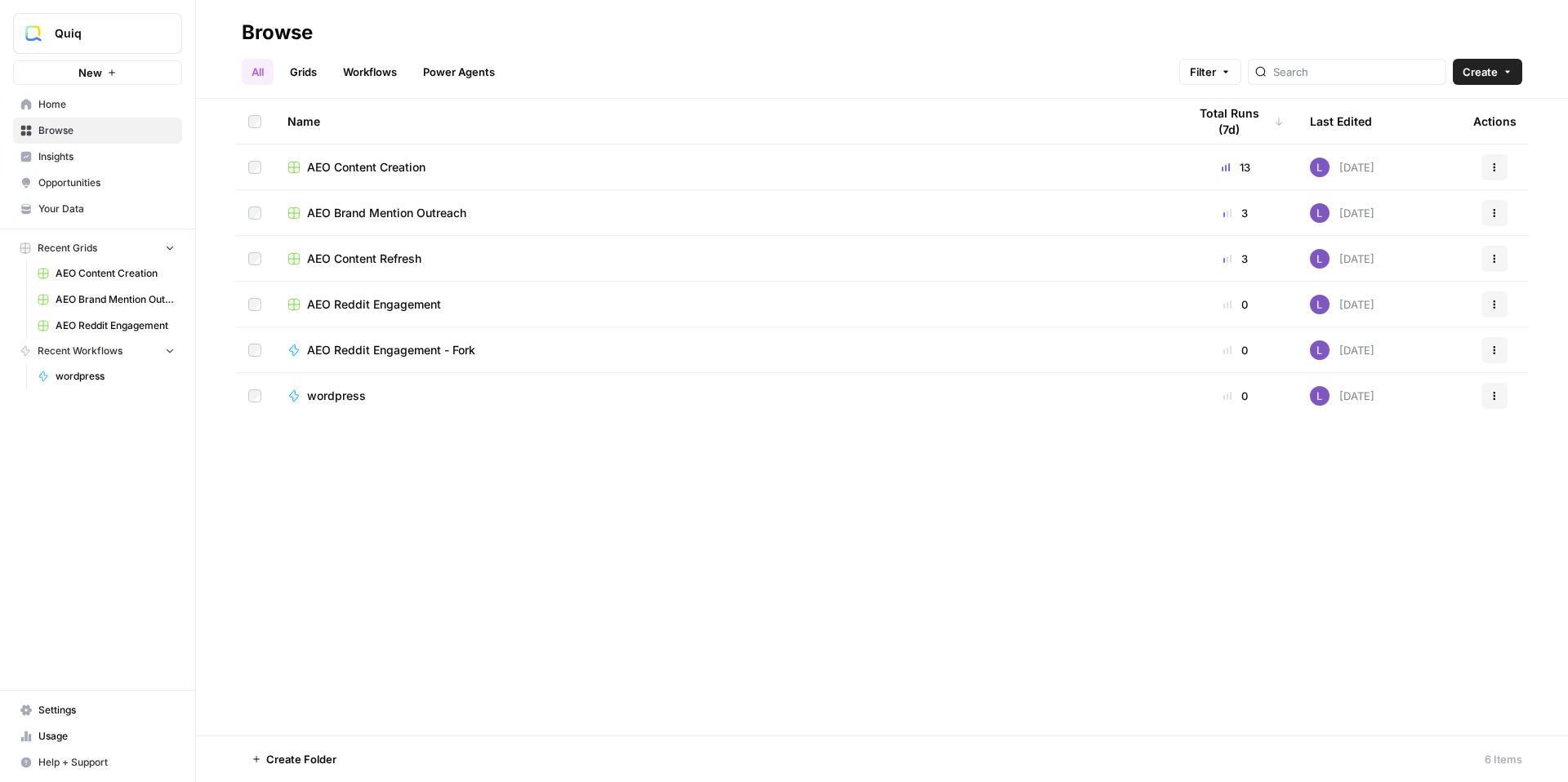
click at [397, 259] on span "AEO Content Refresh" at bounding box center [364, 259] width 114 height 17
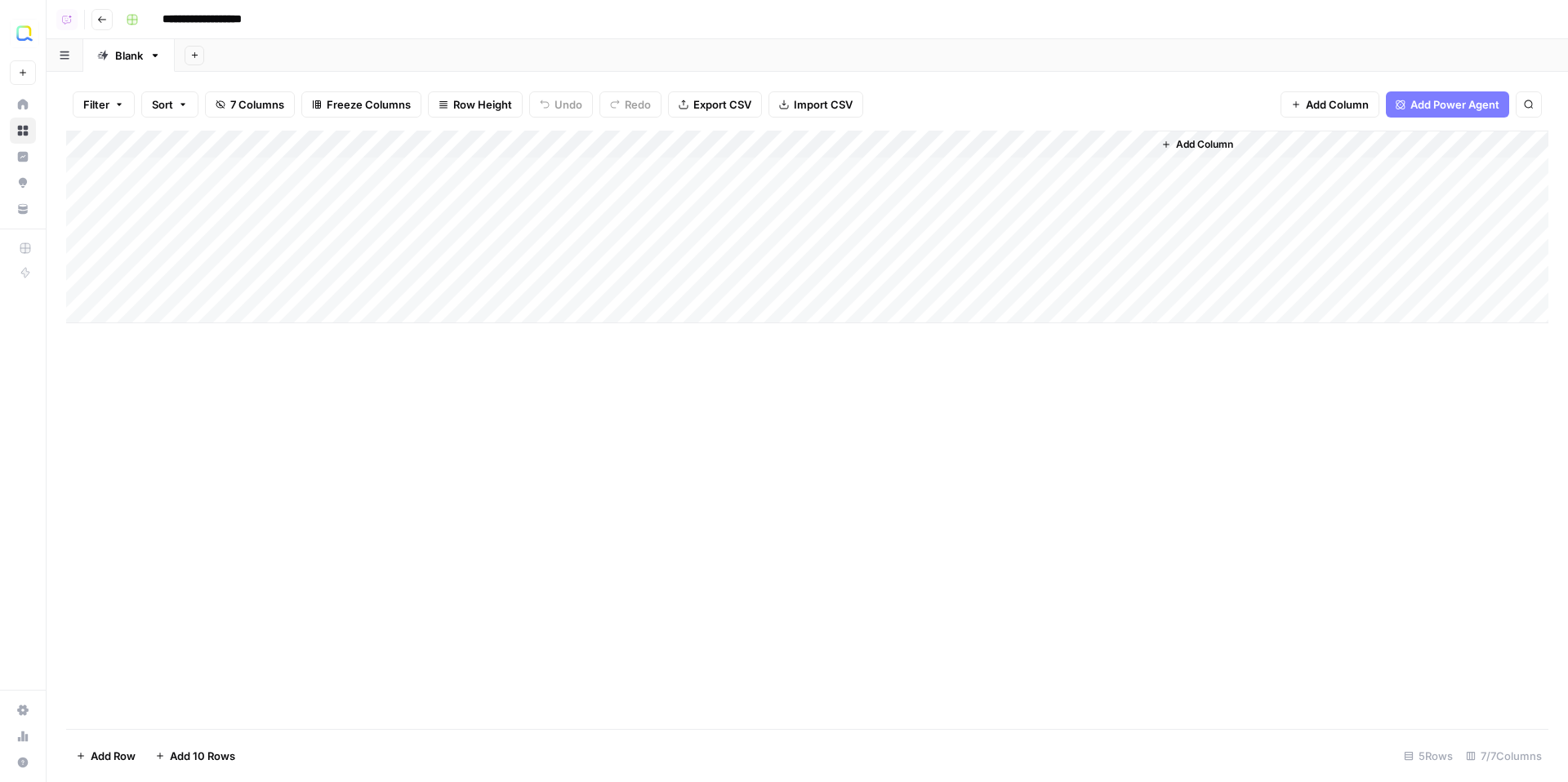
click at [675, 170] on div "Add Column" at bounding box center [808, 226] width 1482 height 192
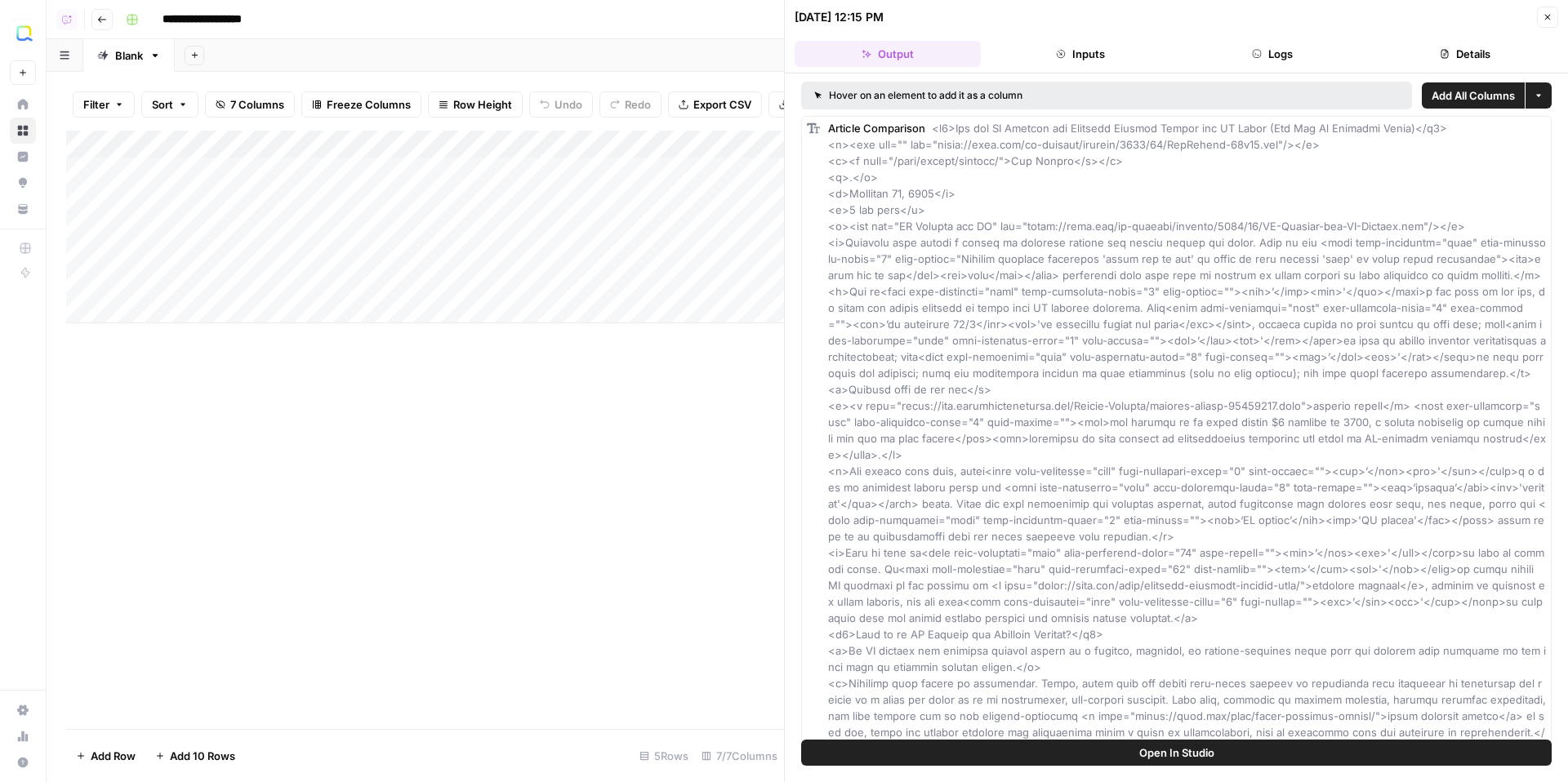
click at [1441, 47] on button "Details" at bounding box center [1464, 54] width 186 height 26
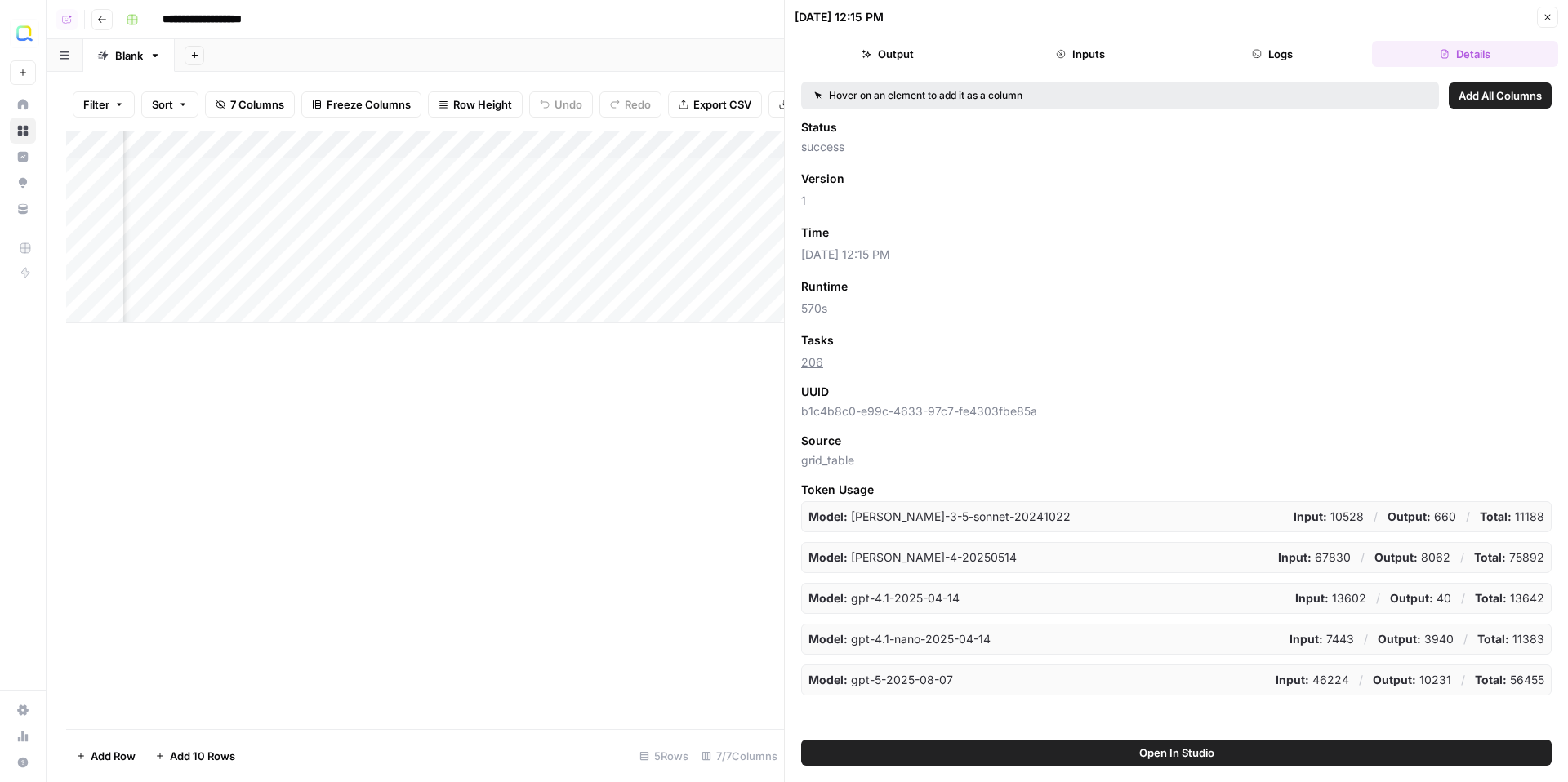
scroll to position [0, 142]
click at [531, 144] on div "Add Column" at bounding box center [425, 226] width 718 height 192
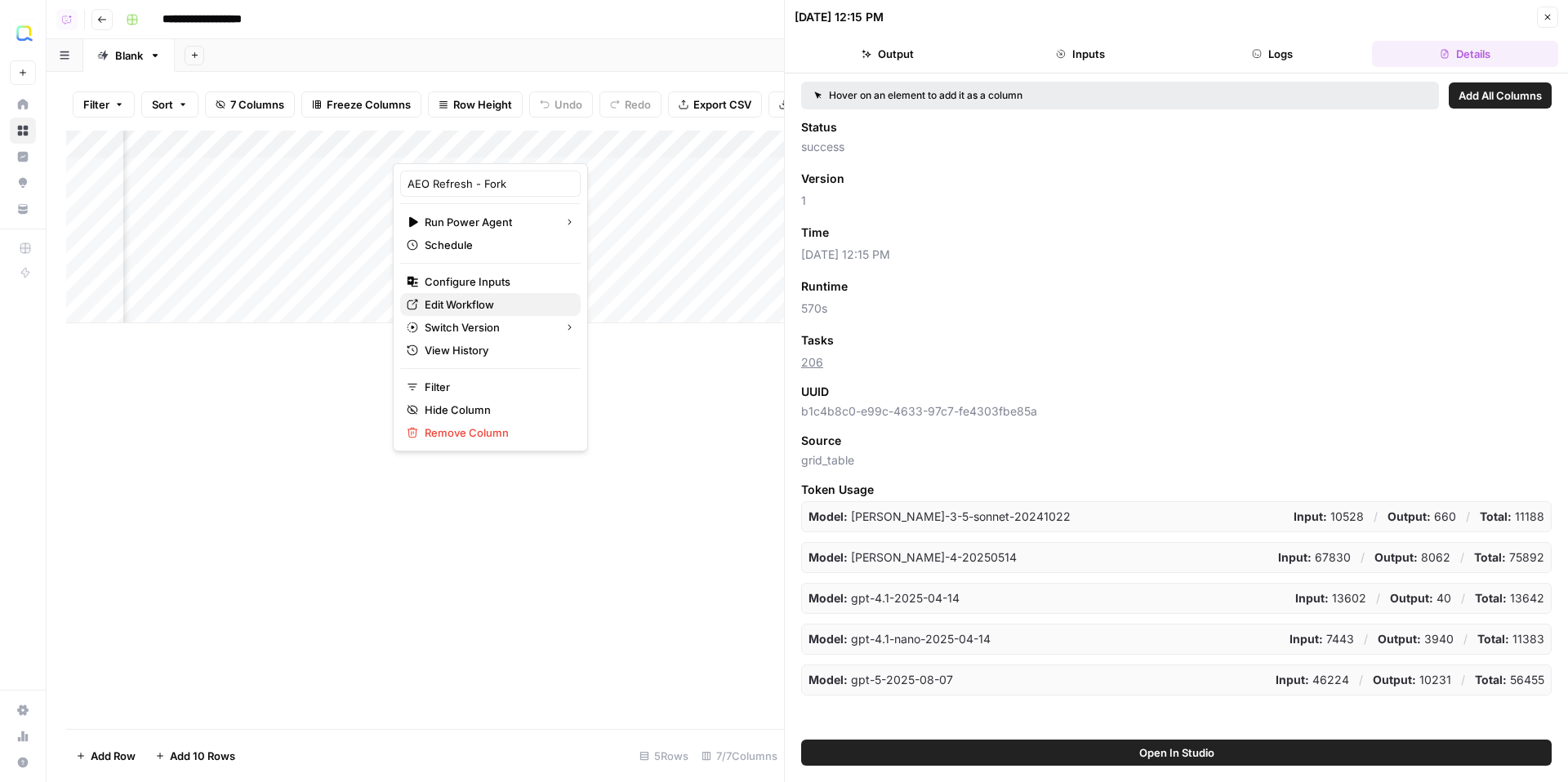
click at [465, 301] on span "Edit Workflow" at bounding box center [496, 304] width 142 height 17
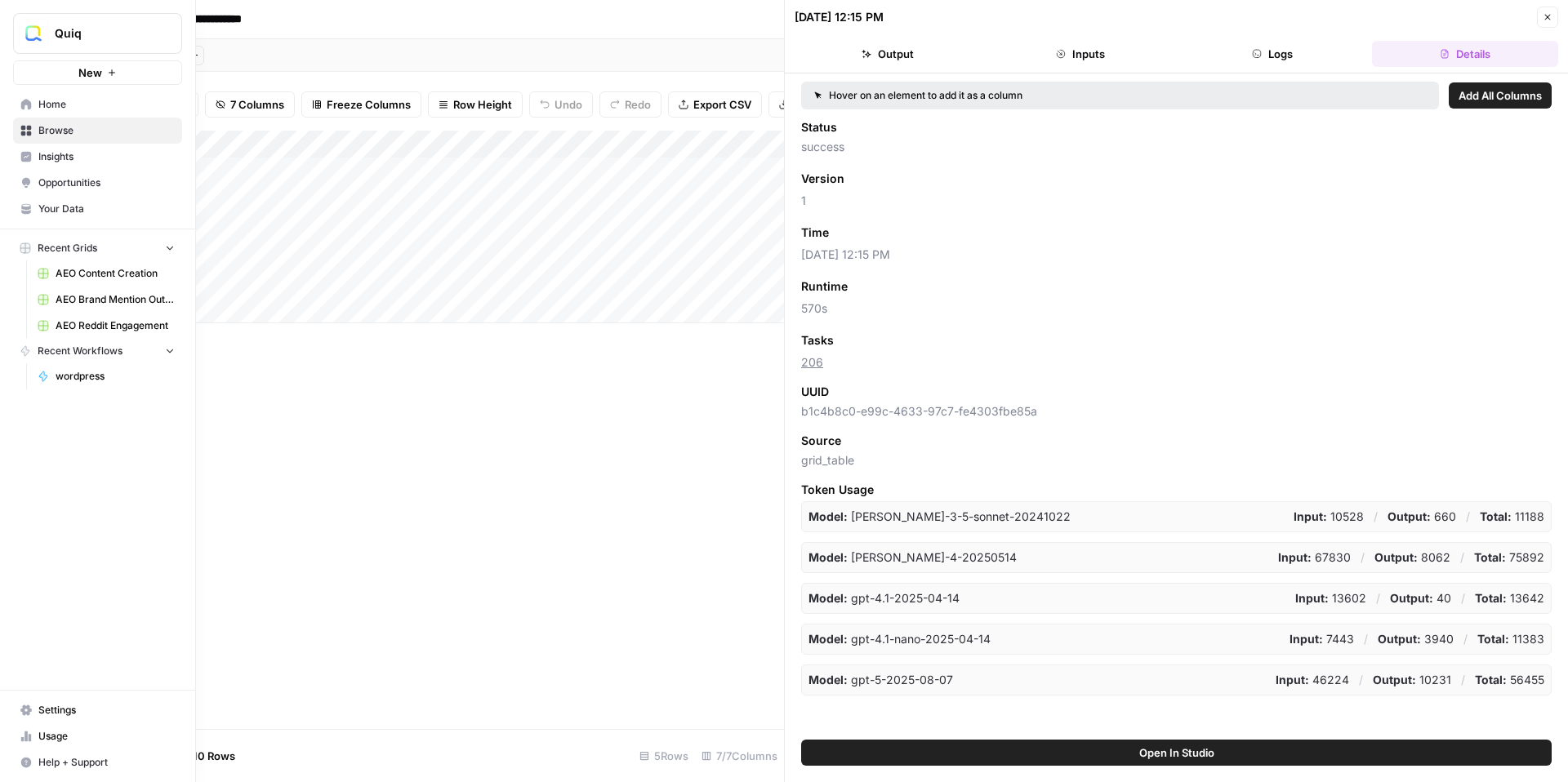
click at [52, 182] on span "Opportunities" at bounding box center [107, 183] width 136 height 15
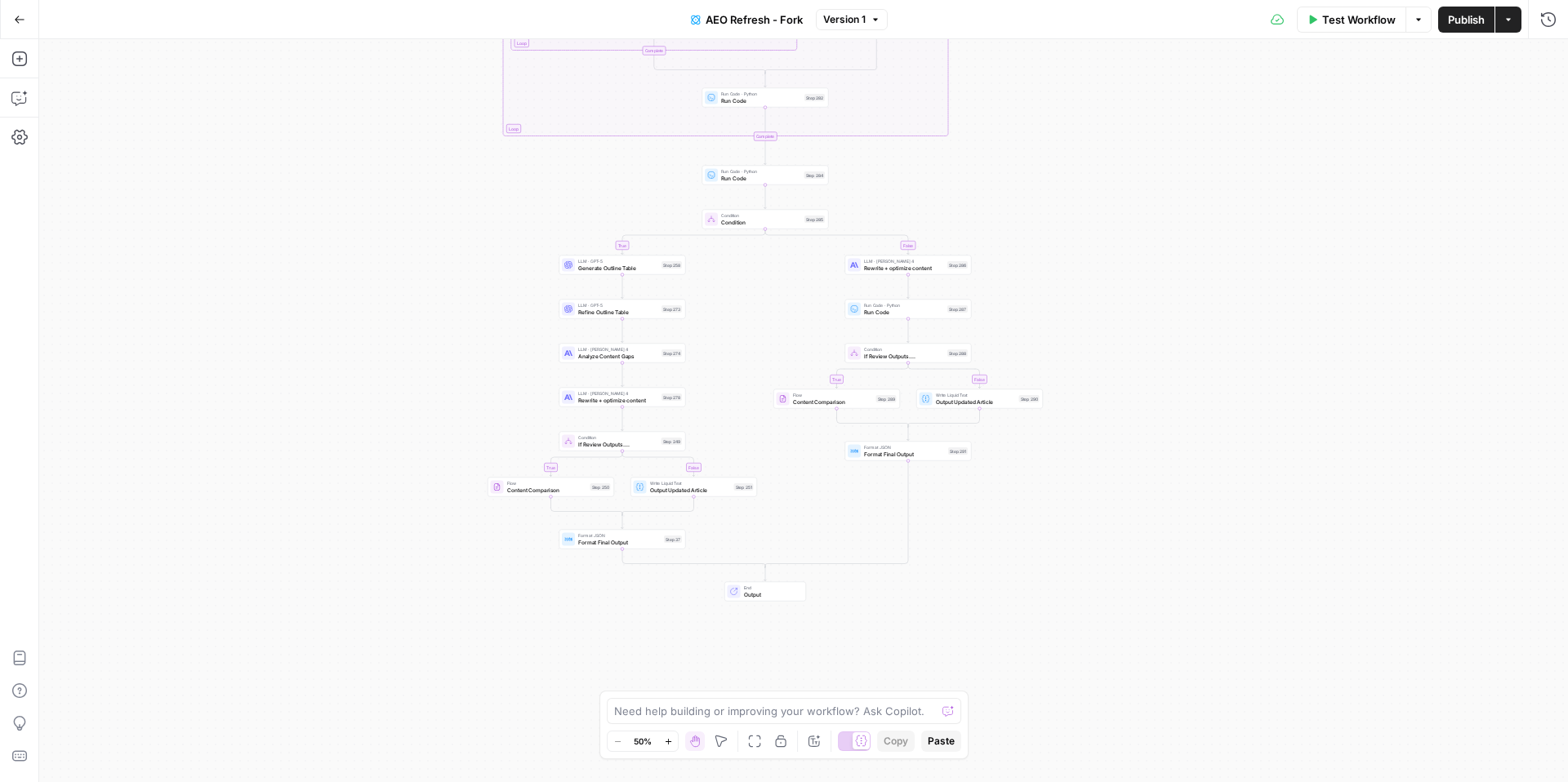
click at [24, 21] on icon "button" at bounding box center [19, 19] width 11 height 11
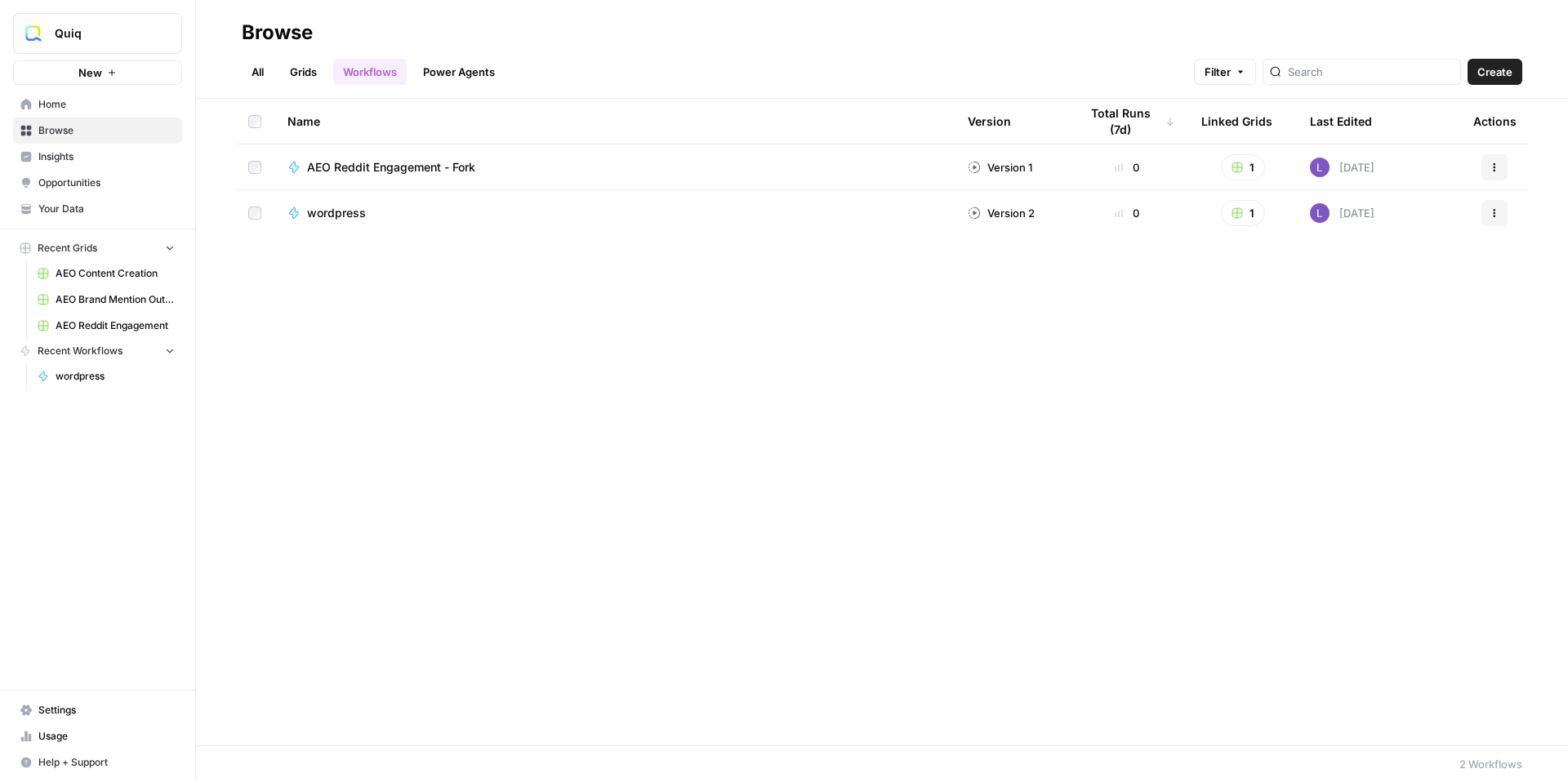
click at [132, 316] on link "AEO Reddit Engagement" at bounding box center [107, 326] width 152 height 26
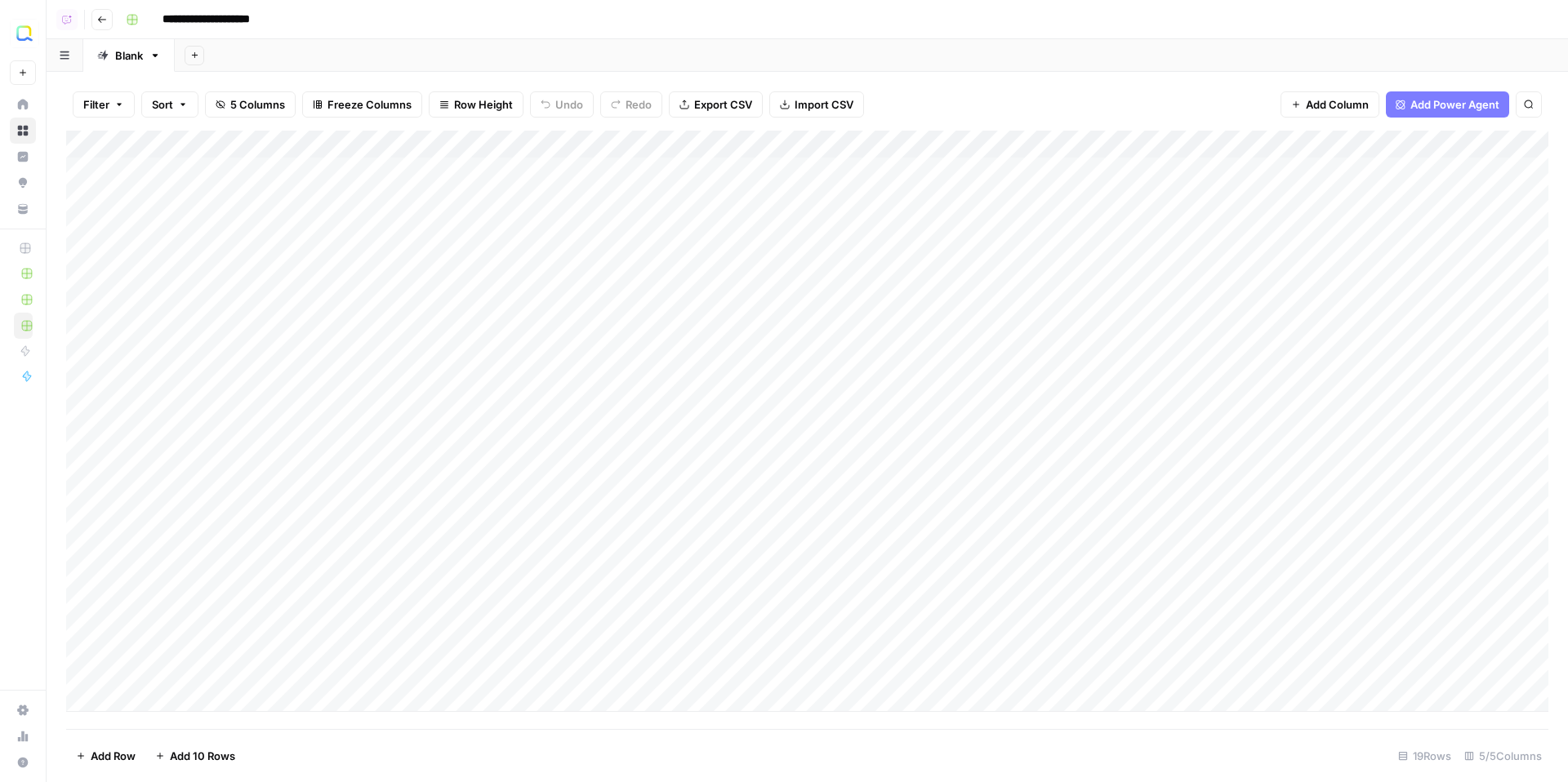
click at [112, 19] on button "Go back" at bounding box center [102, 19] width 21 height 21
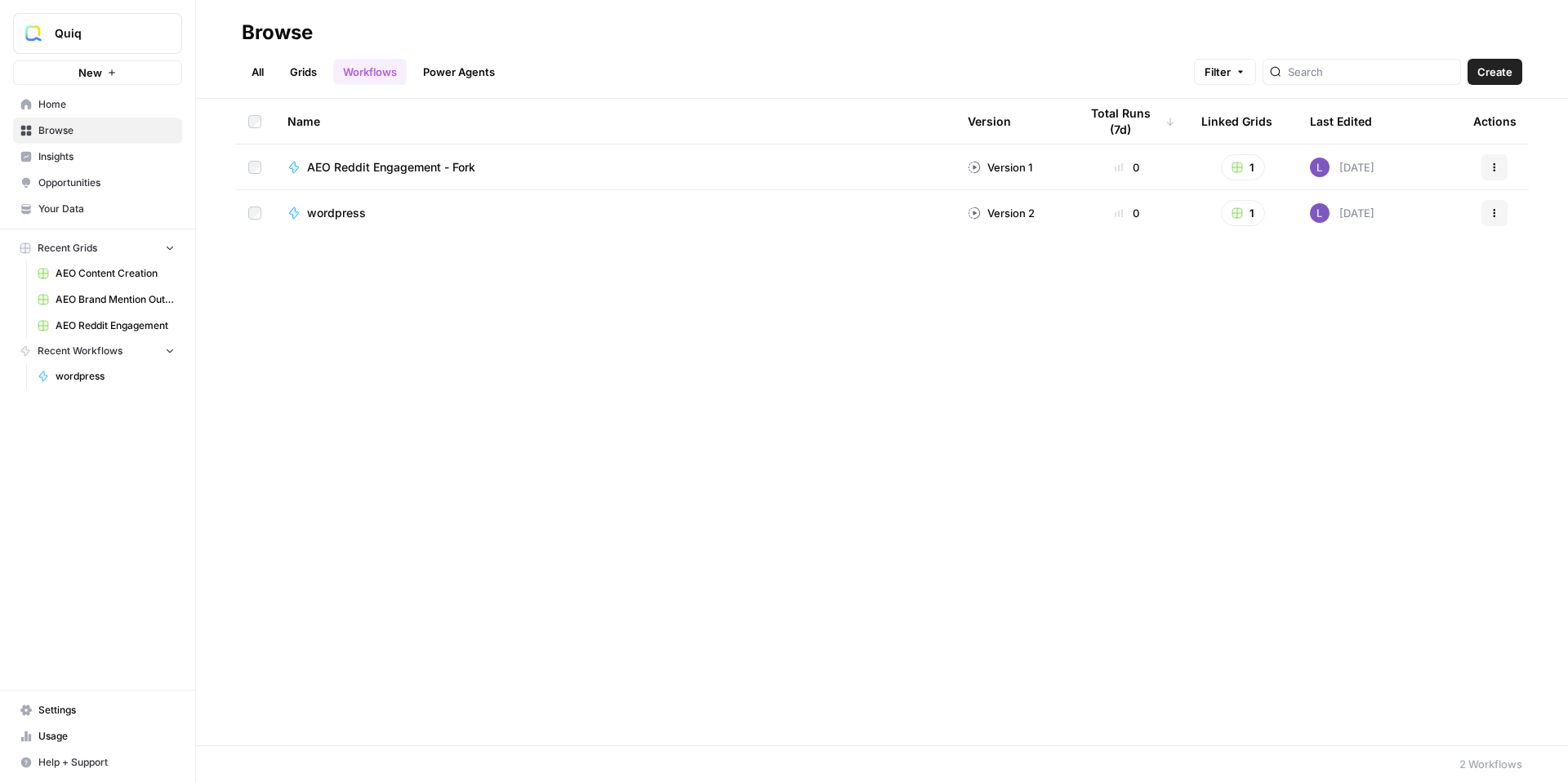
click at [306, 73] on link "Grids" at bounding box center [302, 72] width 46 height 26
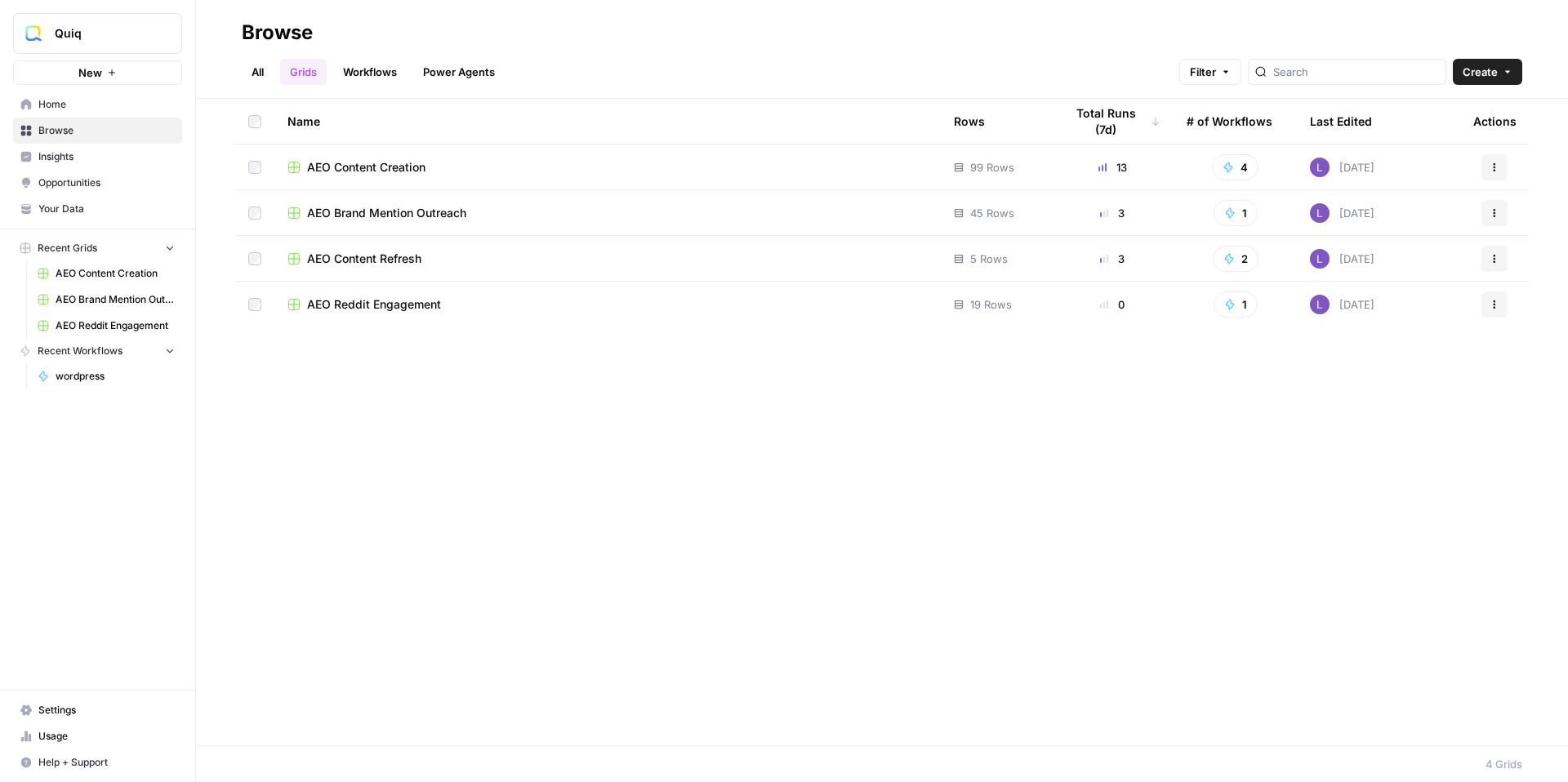
click at [418, 205] on span "AEO Brand Mention Outreach" at bounding box center [386, 212] width 159 height 17
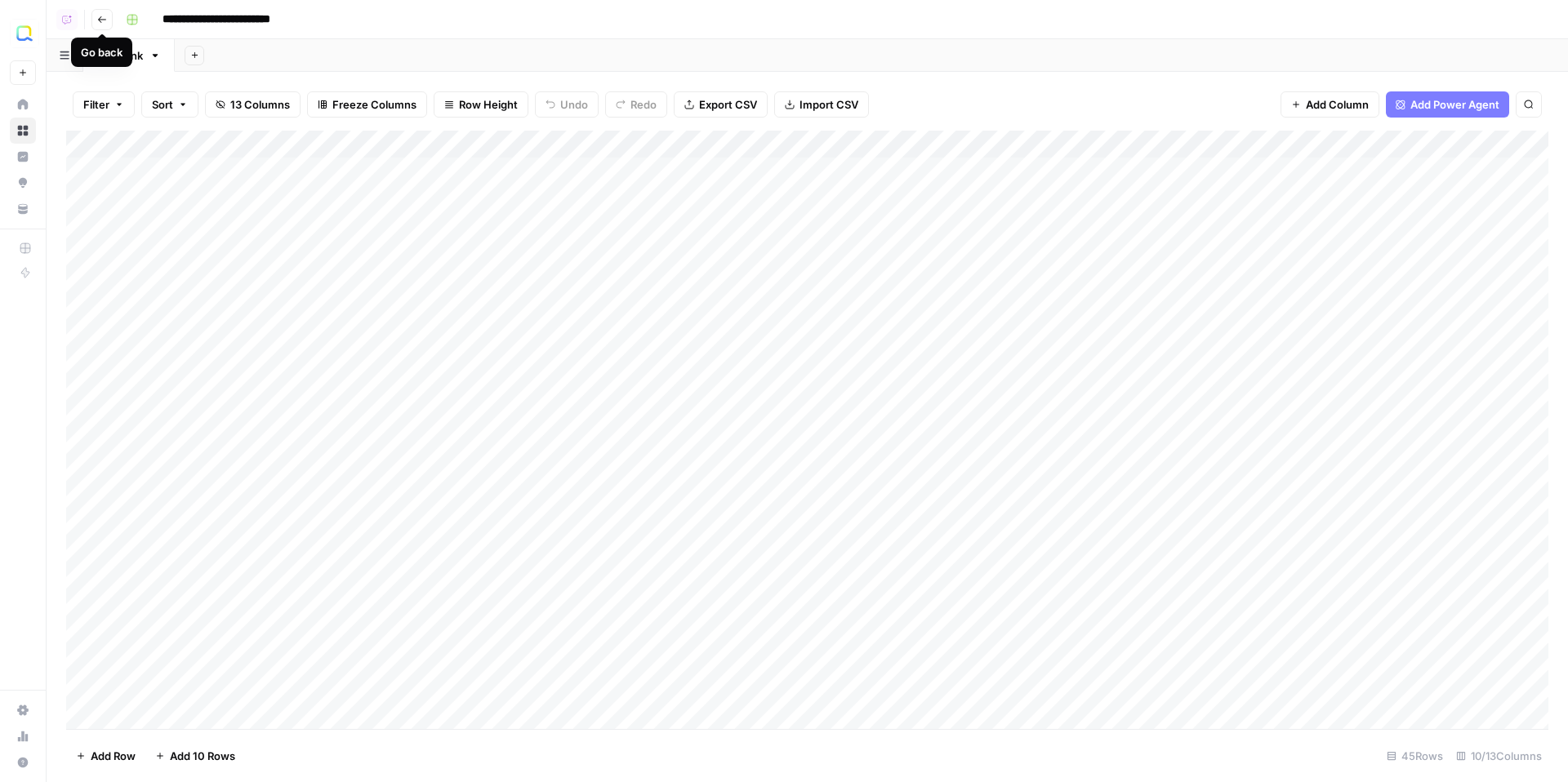
click at [99, 22] on icon "button" at bounding box center [101, 19] width 10 height 10
